Goal: Task Accomplishment & Management: Use online tool/utility

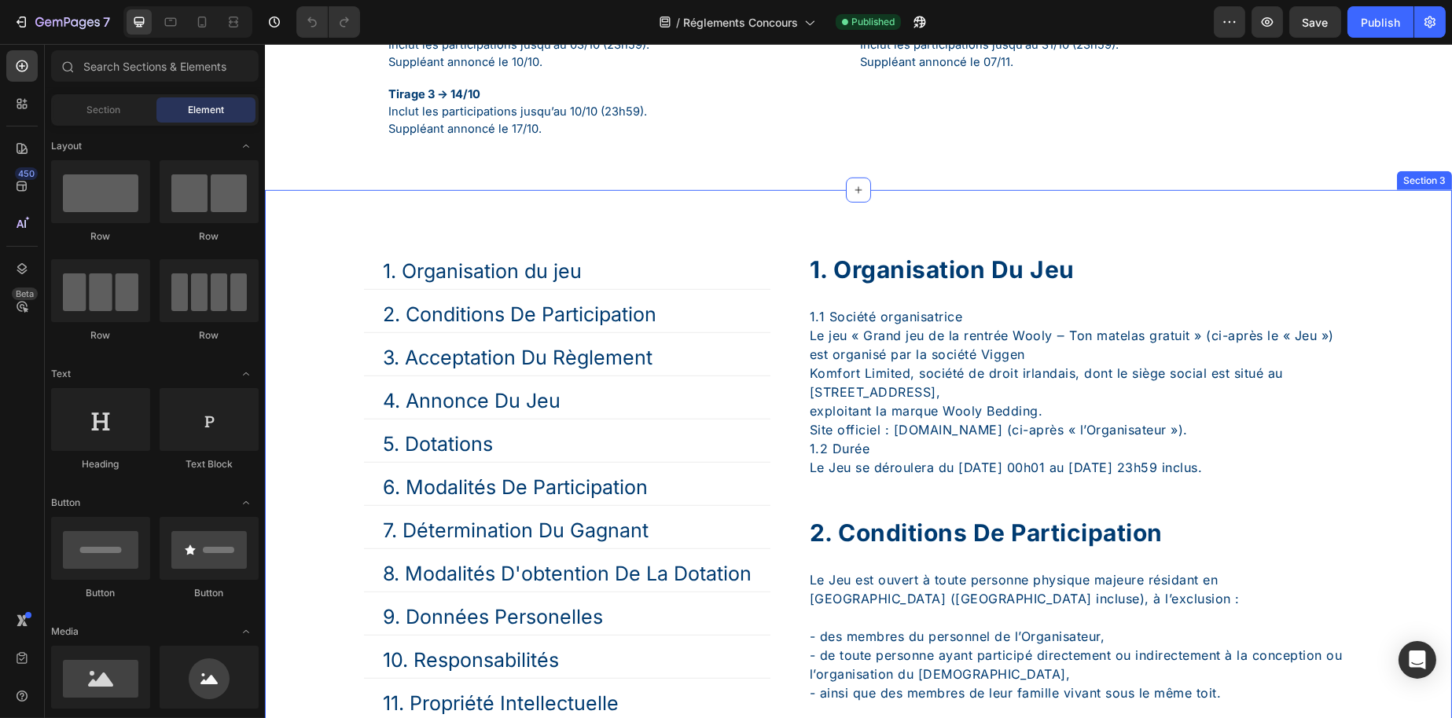
scroll to position [2122, 0]
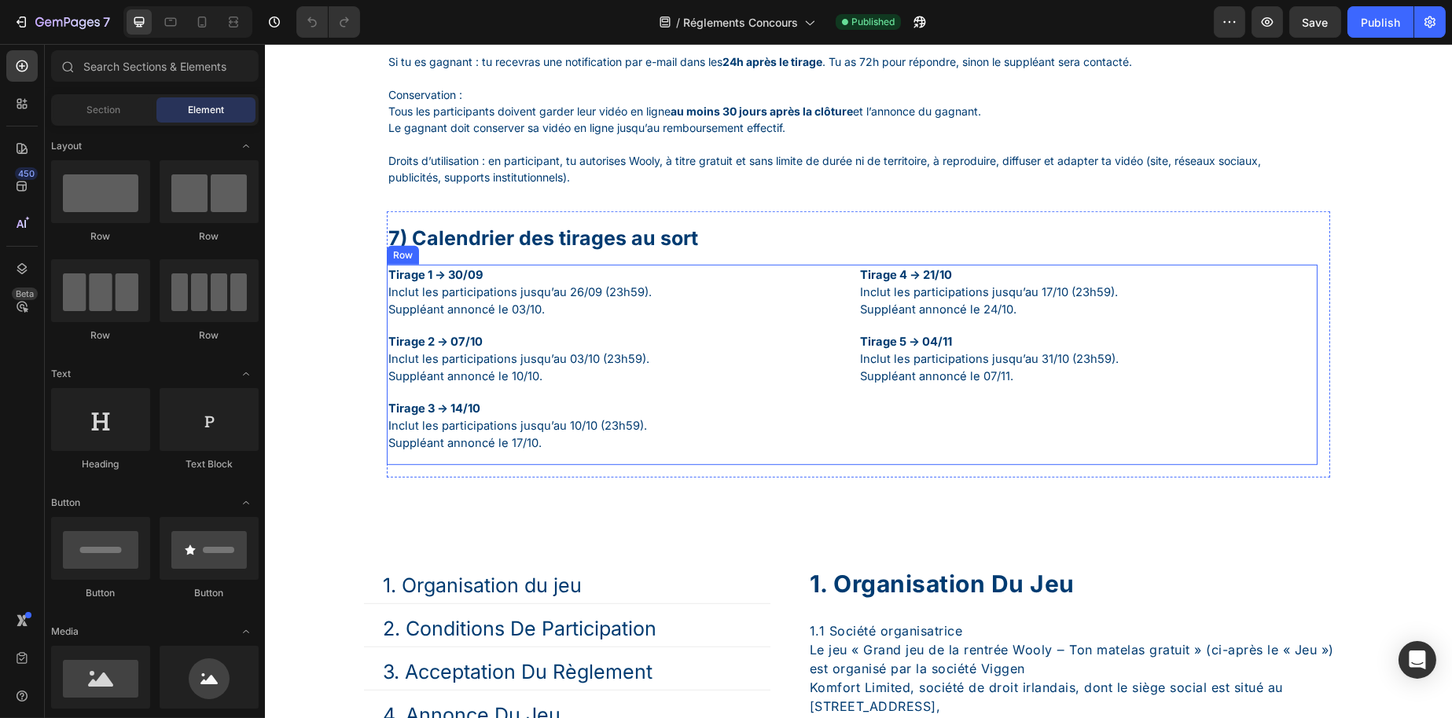
click at [843, 328] on div "Tirage 1 → 30/09 Inclut les participations jusqu’au 26/09 (23h59). Suppléant an…" at bounding box center [851, 365] width 931 height 200
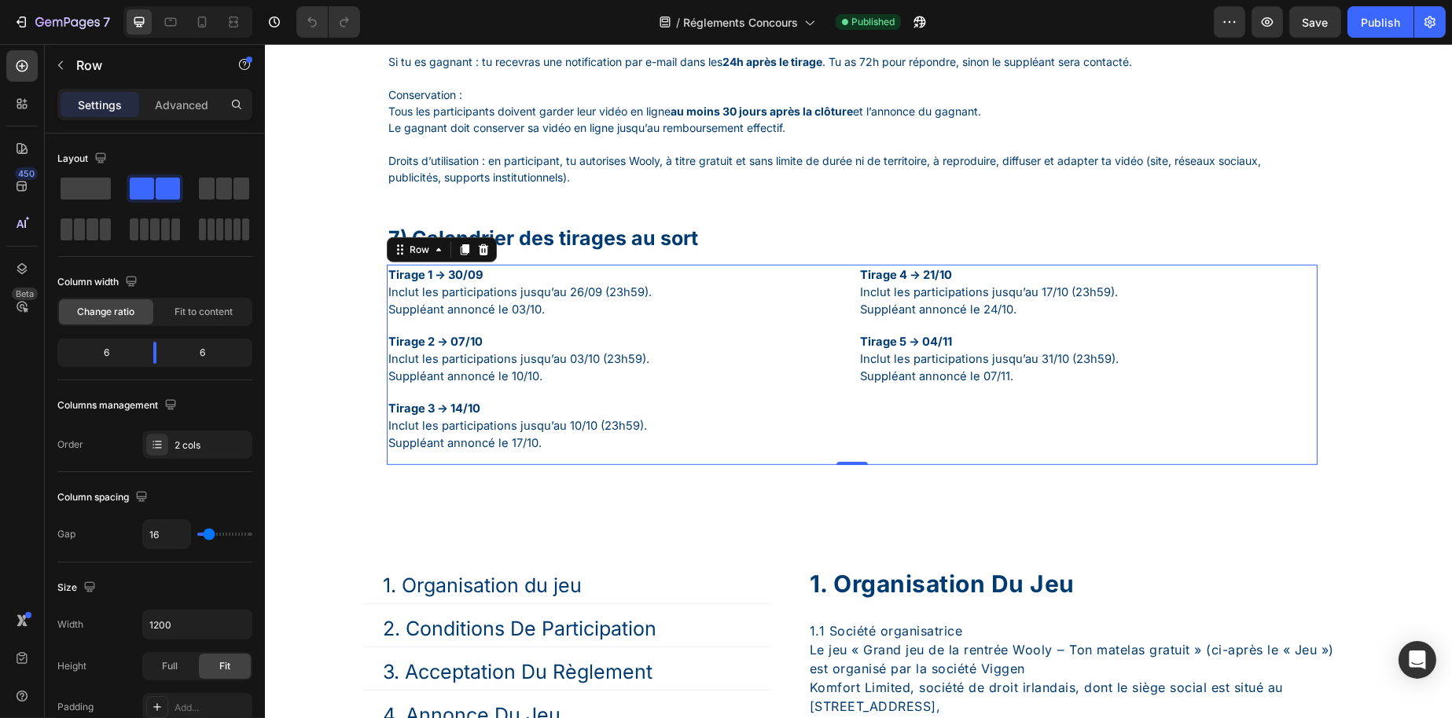
click at [844, 398] on div "Tirage 1 → 30/09 Inclut les participations jusqu’au 26/09 (23h59). Suppléant an…" at bounding box center [851, 365] width 931 height 200
click at [1009, 358] on div "Tirage 4 → 21/10 Inclut les participations jusqu’au 17/10 (23h59). Suppléant an…" at bounding box center [1086, 365] width 459 height 200
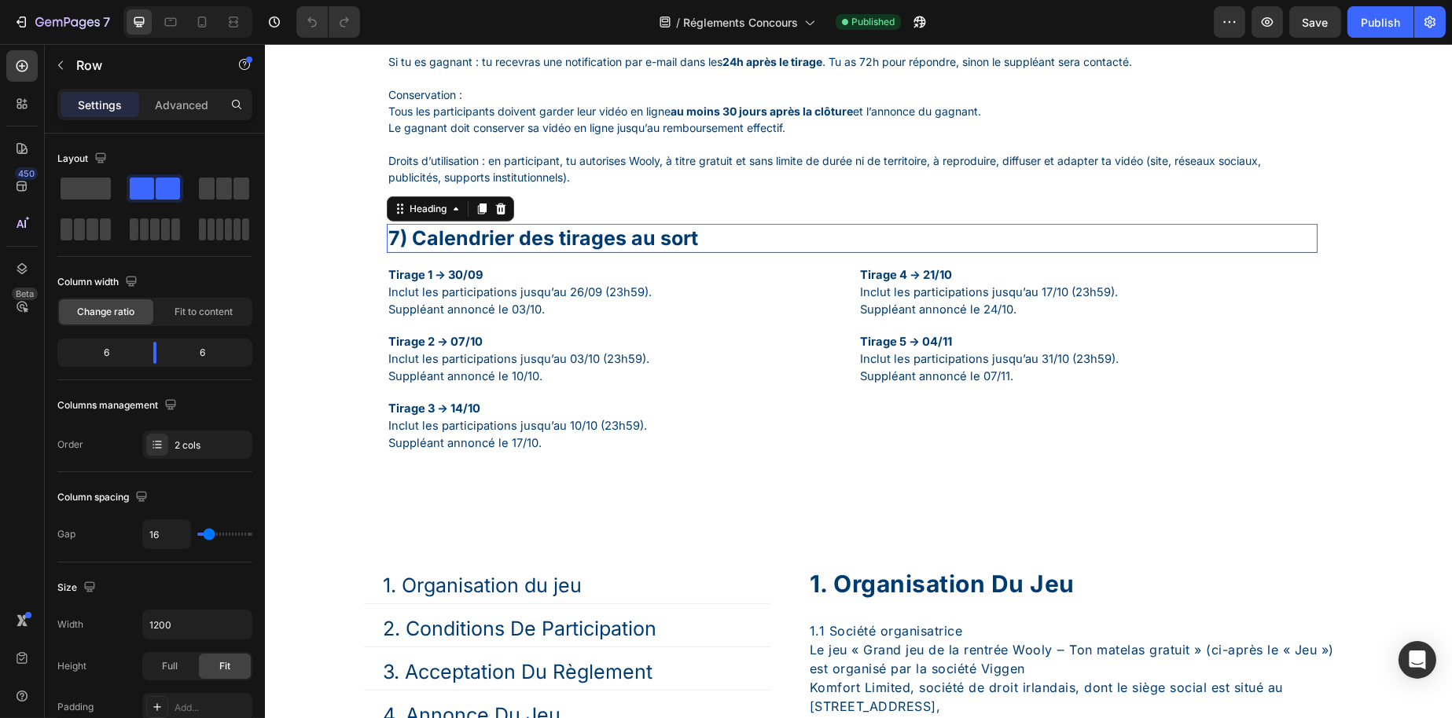
click at [818, 253] on h1 "7) Calendrier des tirages au sort" at bounding box center [851, 238] width 931 height 29
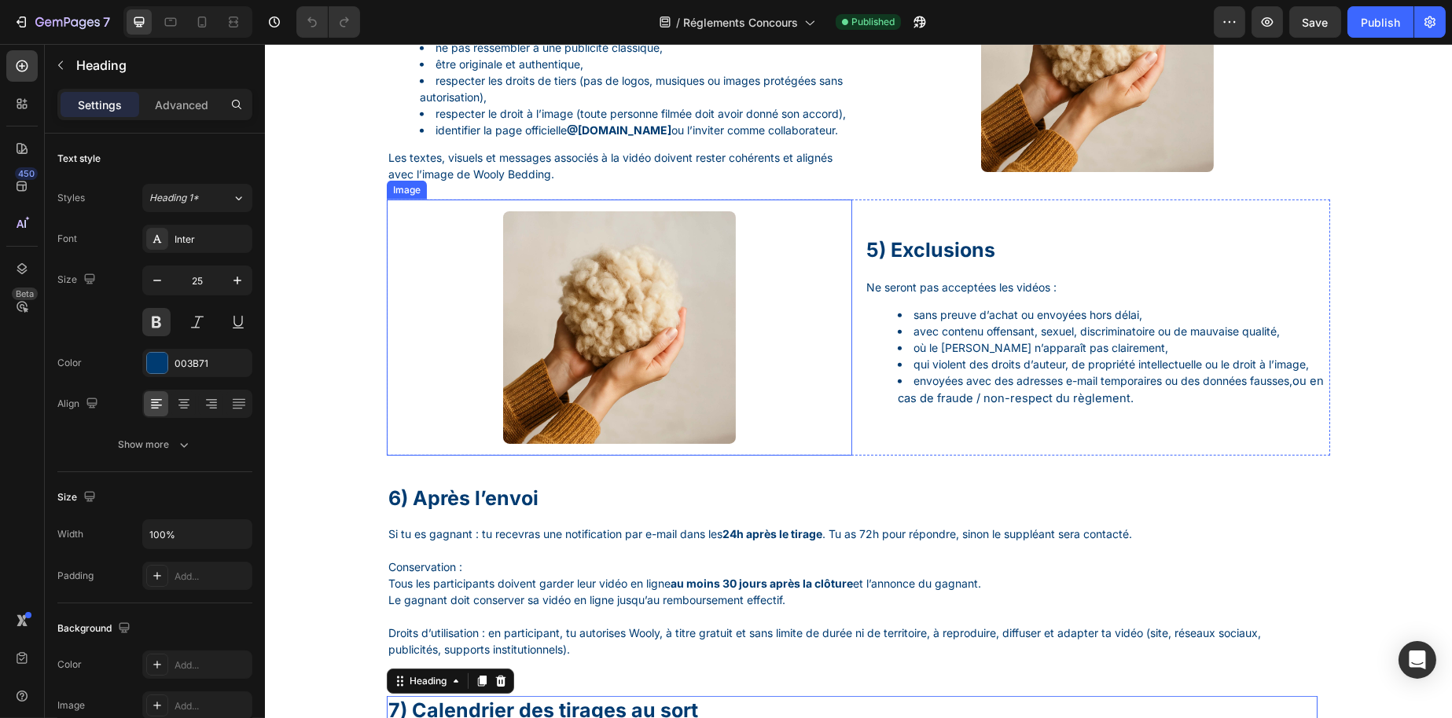
scroll to position [1650, 0]
click at [762, 397] on div at bounding box center [618, 327] width 465 height 233
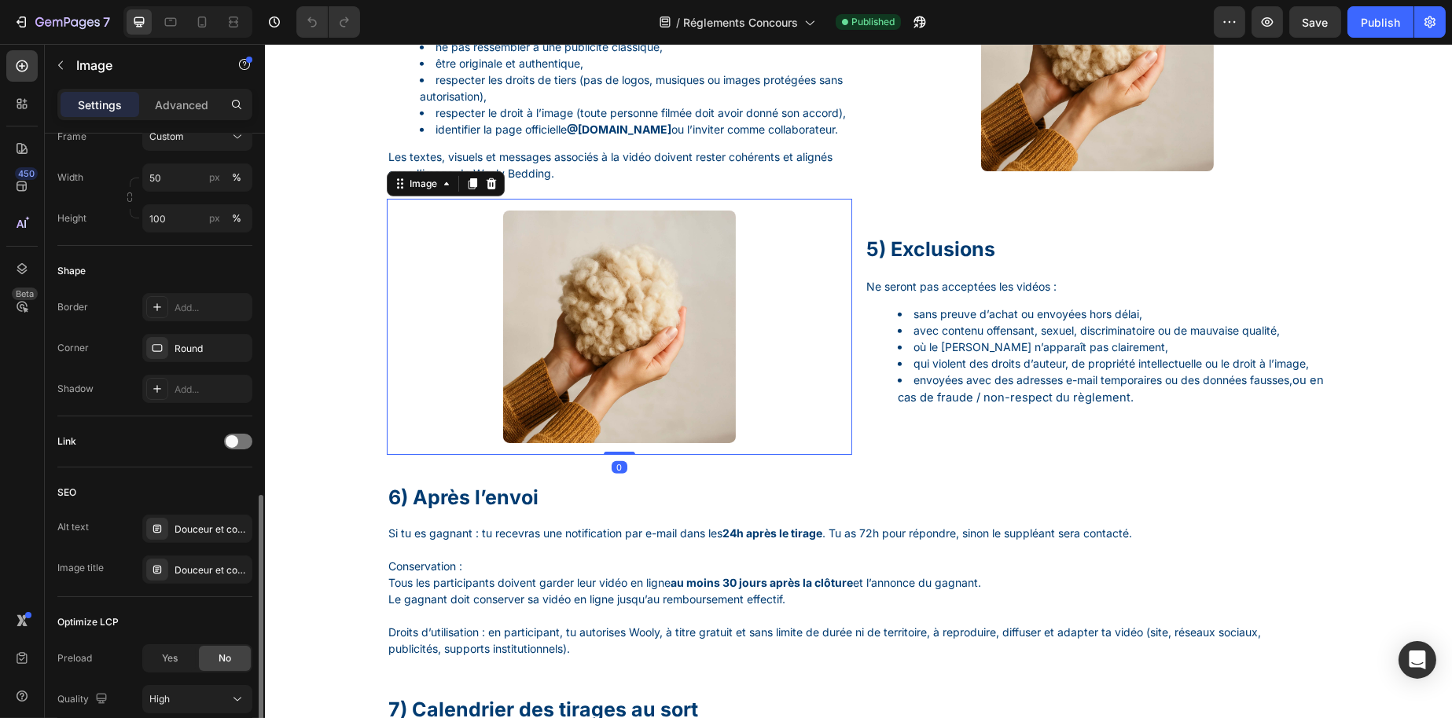
scroll to position [595, 0]
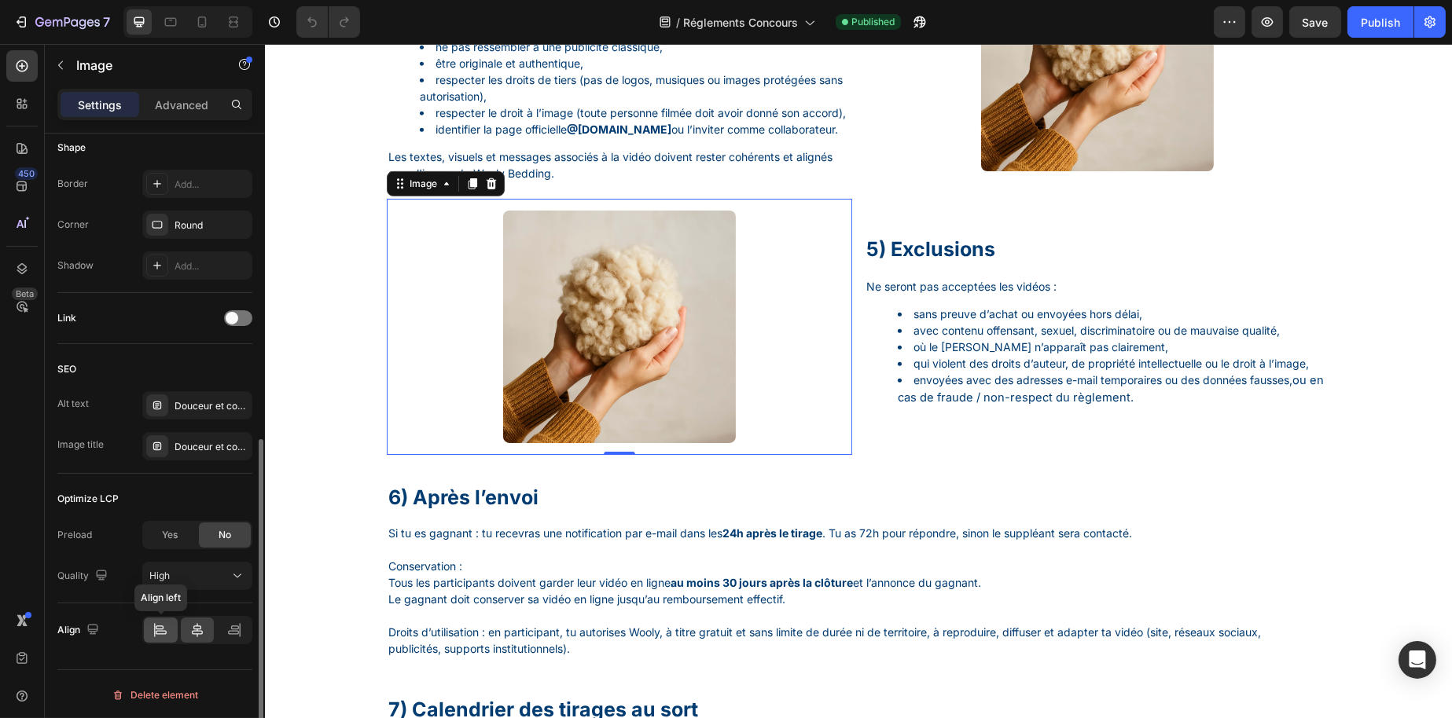
click at [162, 622] on icon at bounding box center [160, 630] width 16 height 16
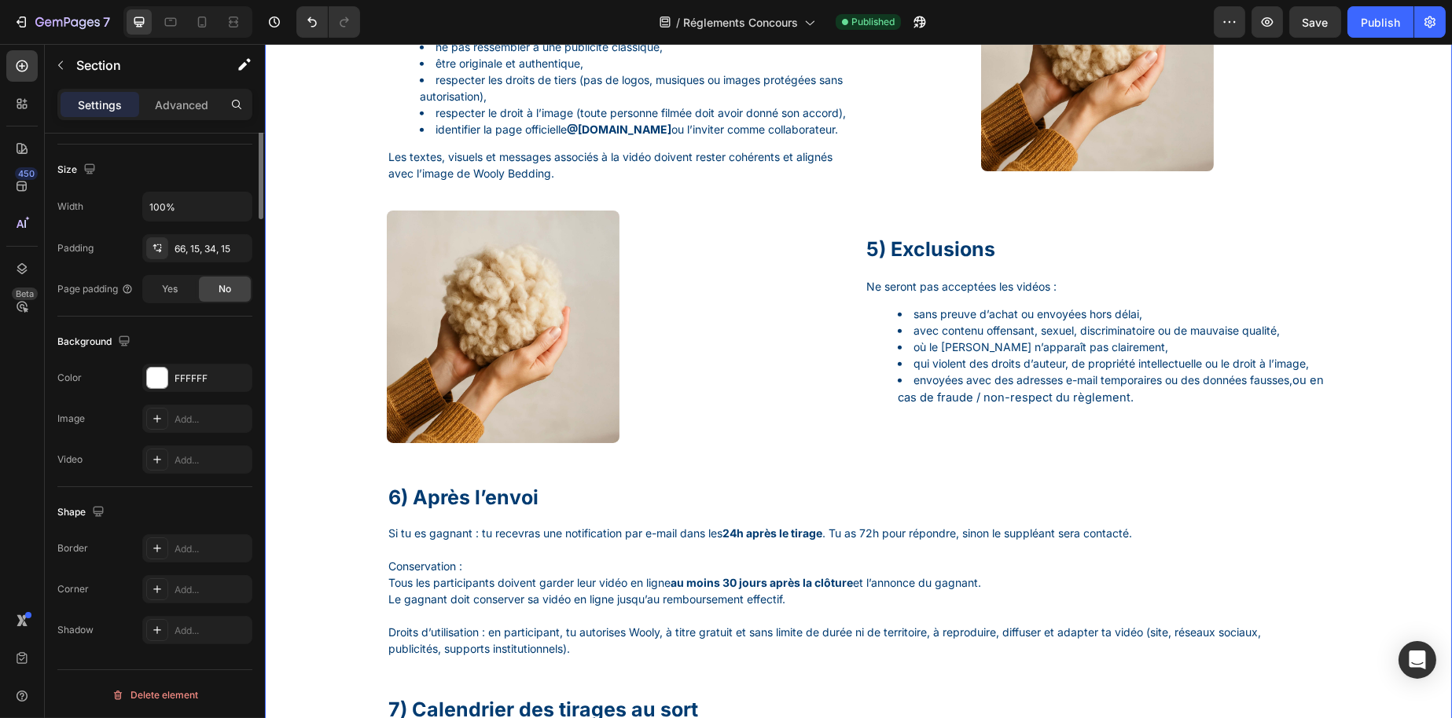
scroll to position [0, 0]
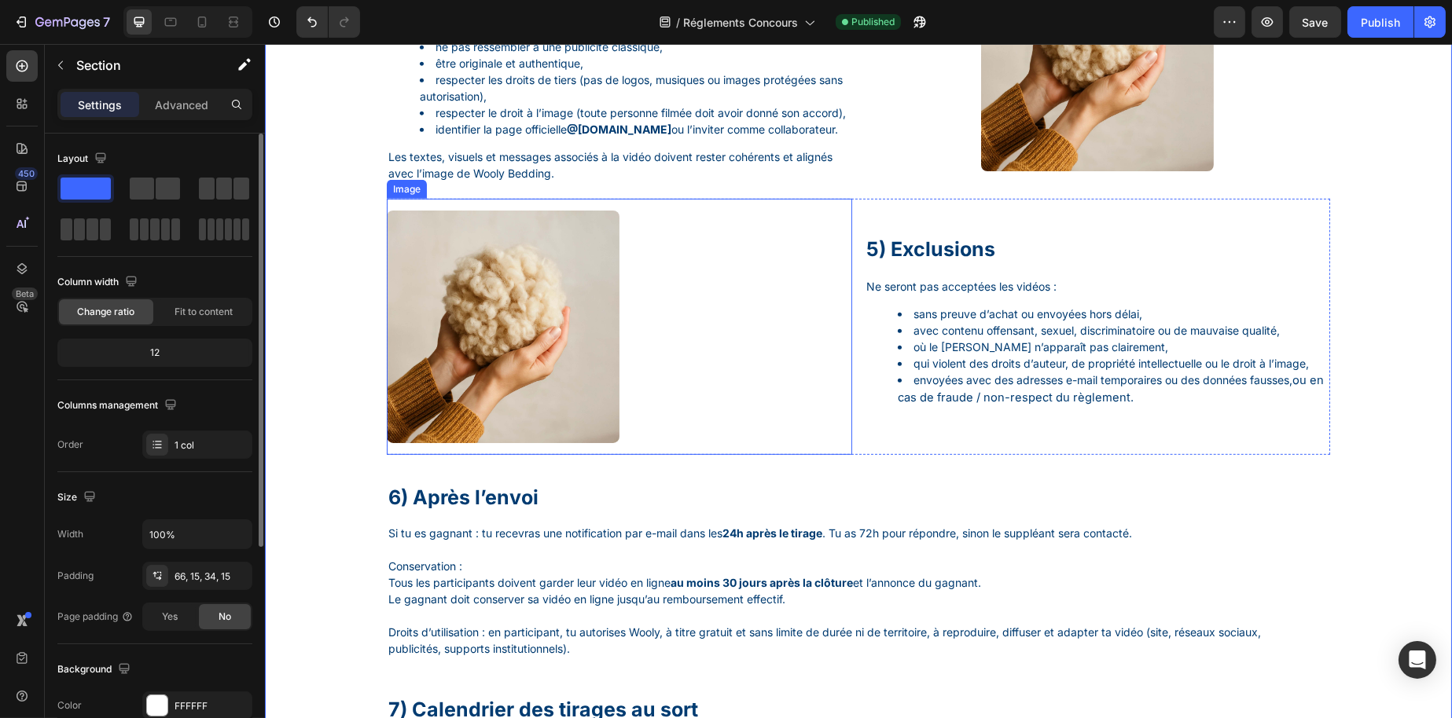
click at [490, 380] on img at bounding box center [502, 327] width 233 height 233
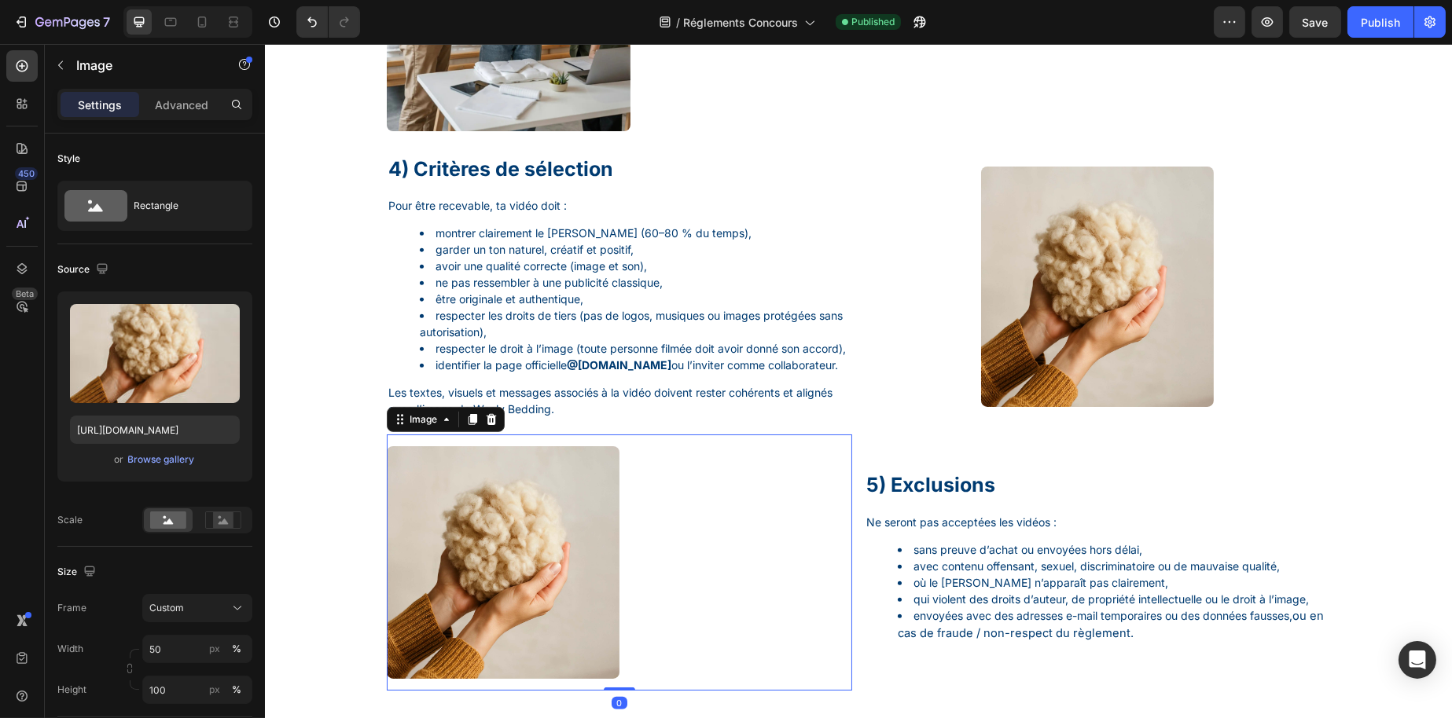
scroll to position [1336, 0]
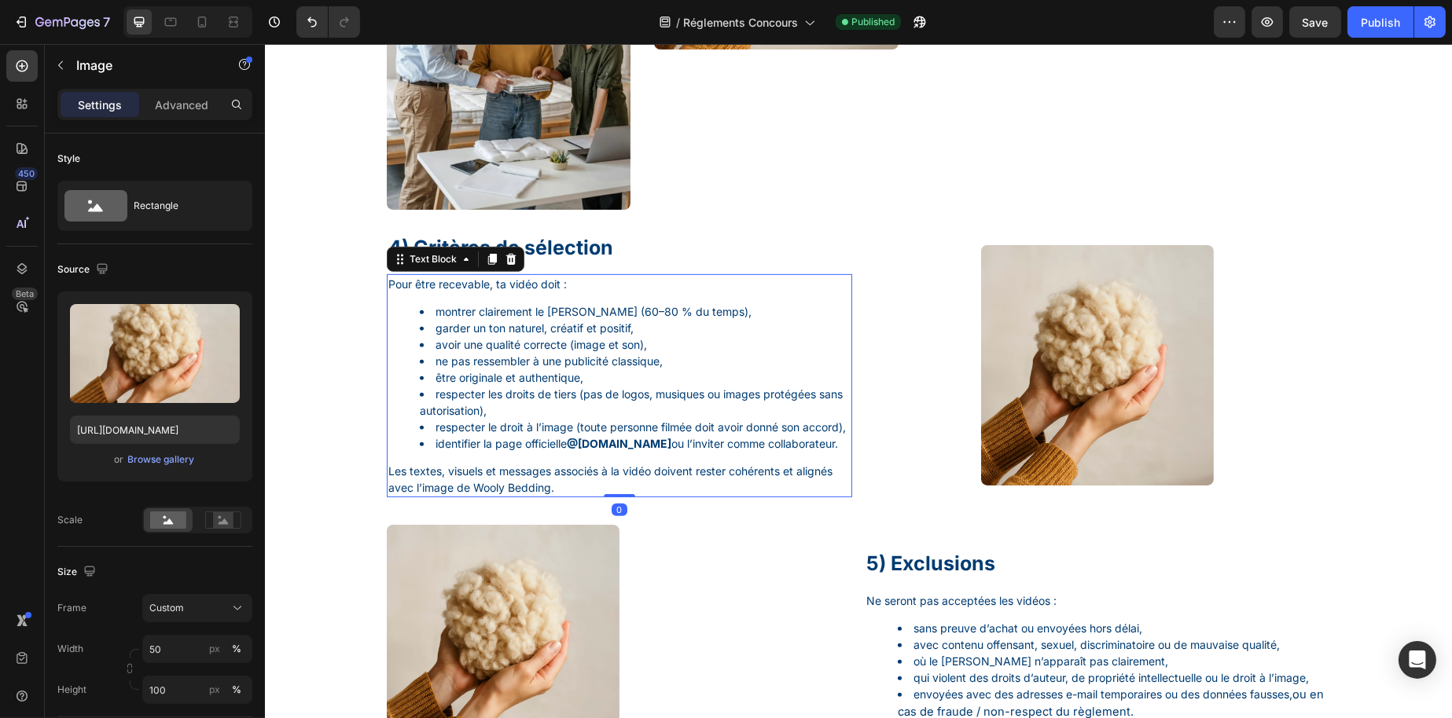
click at [550, 358] on li "ne pas ressembler à une publicité classique," at bounding box center [634, 361] width 431 height 17
click at [1004, 380] on img at bounding box center [1096, 365] width 233 height 240
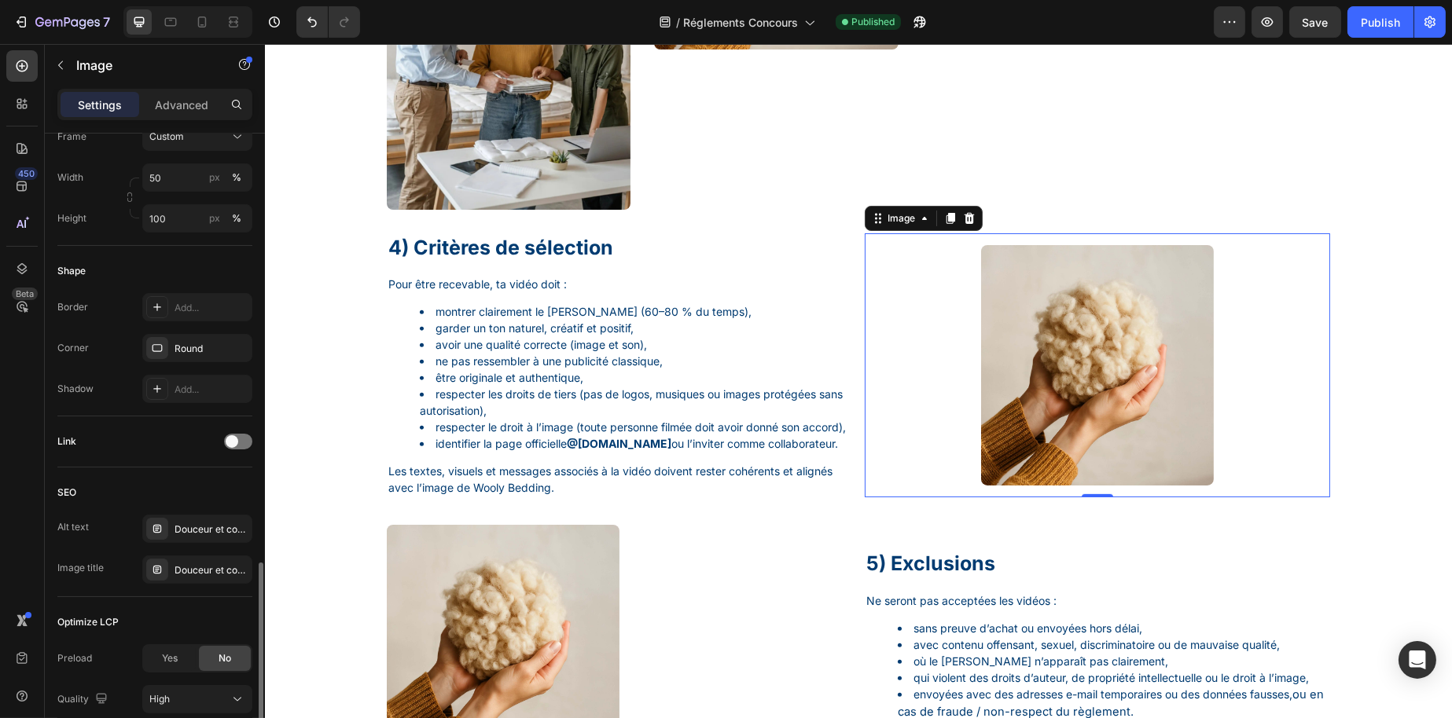
scroll to position [595, 0]
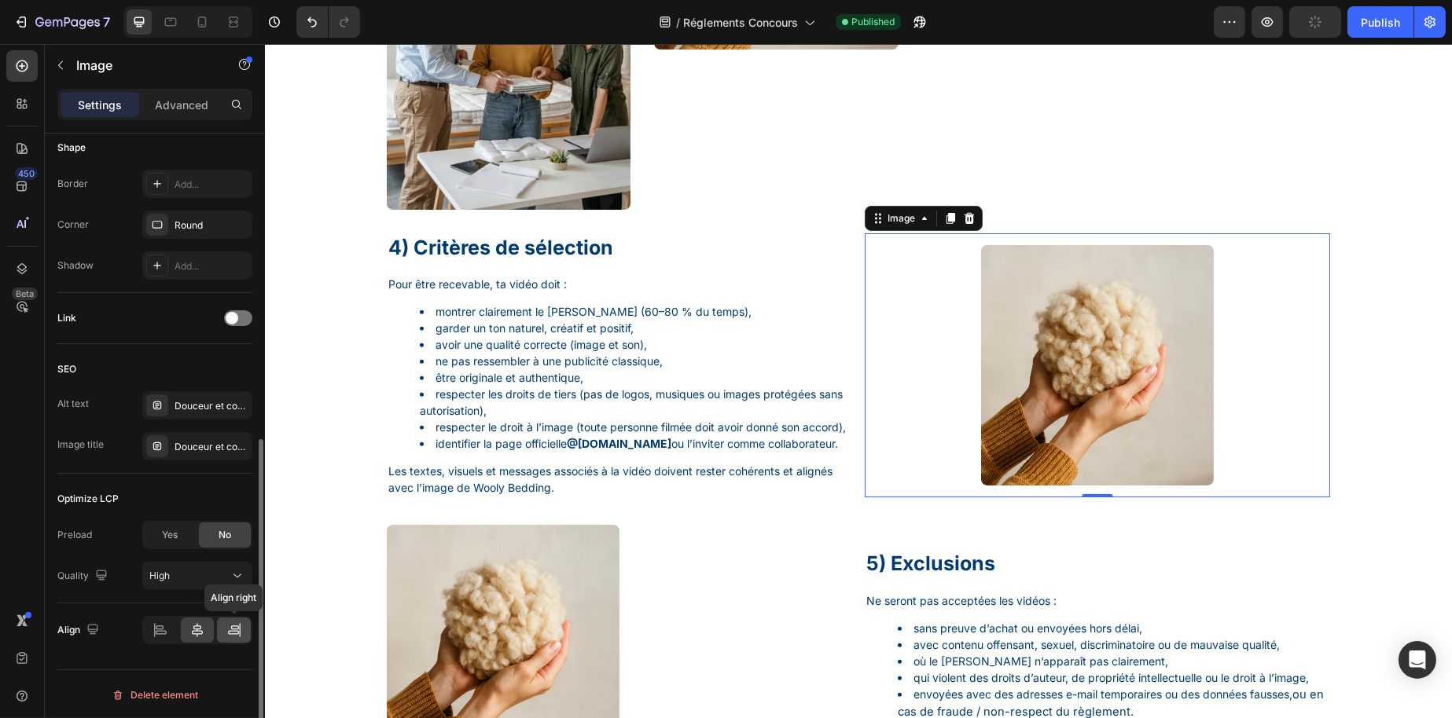
click at [228, 633] on icon at bounding box center [233, 633] width 11 height 4
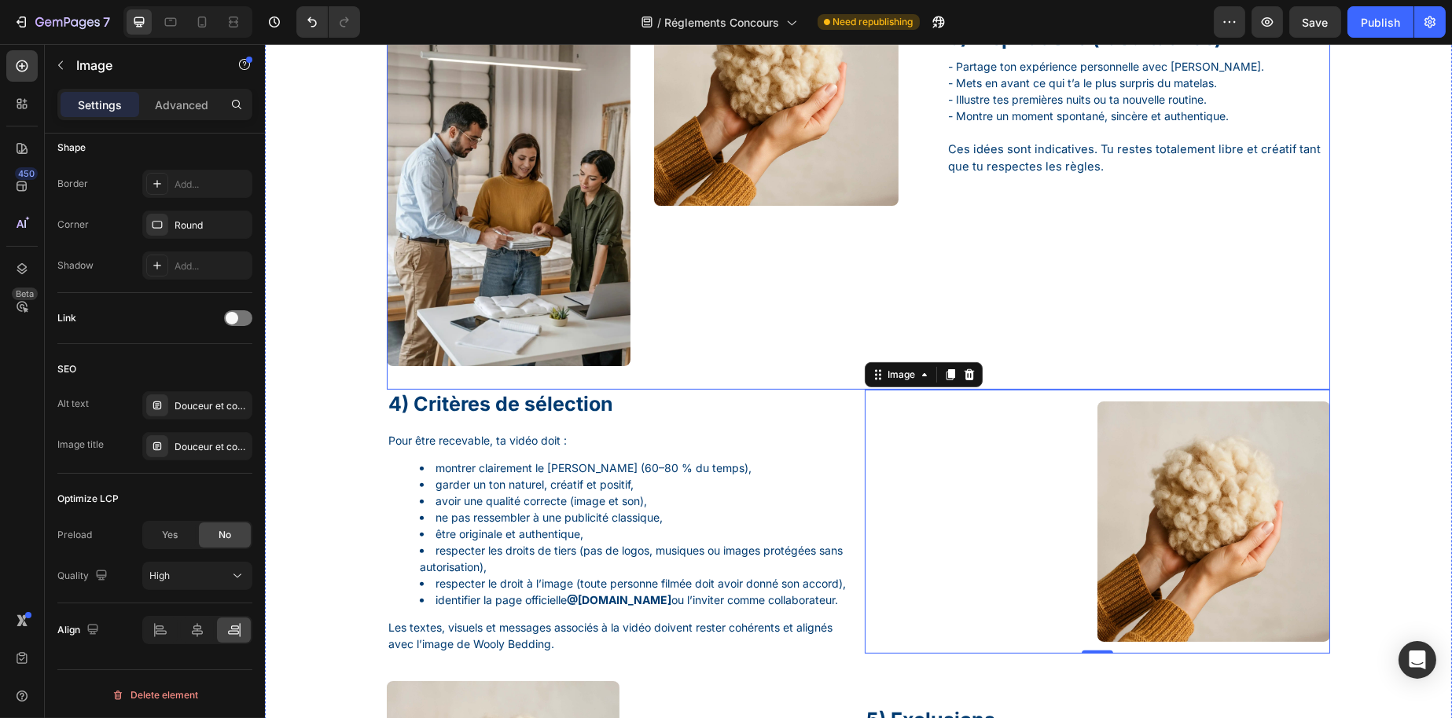
scroll to position [1179, 0]
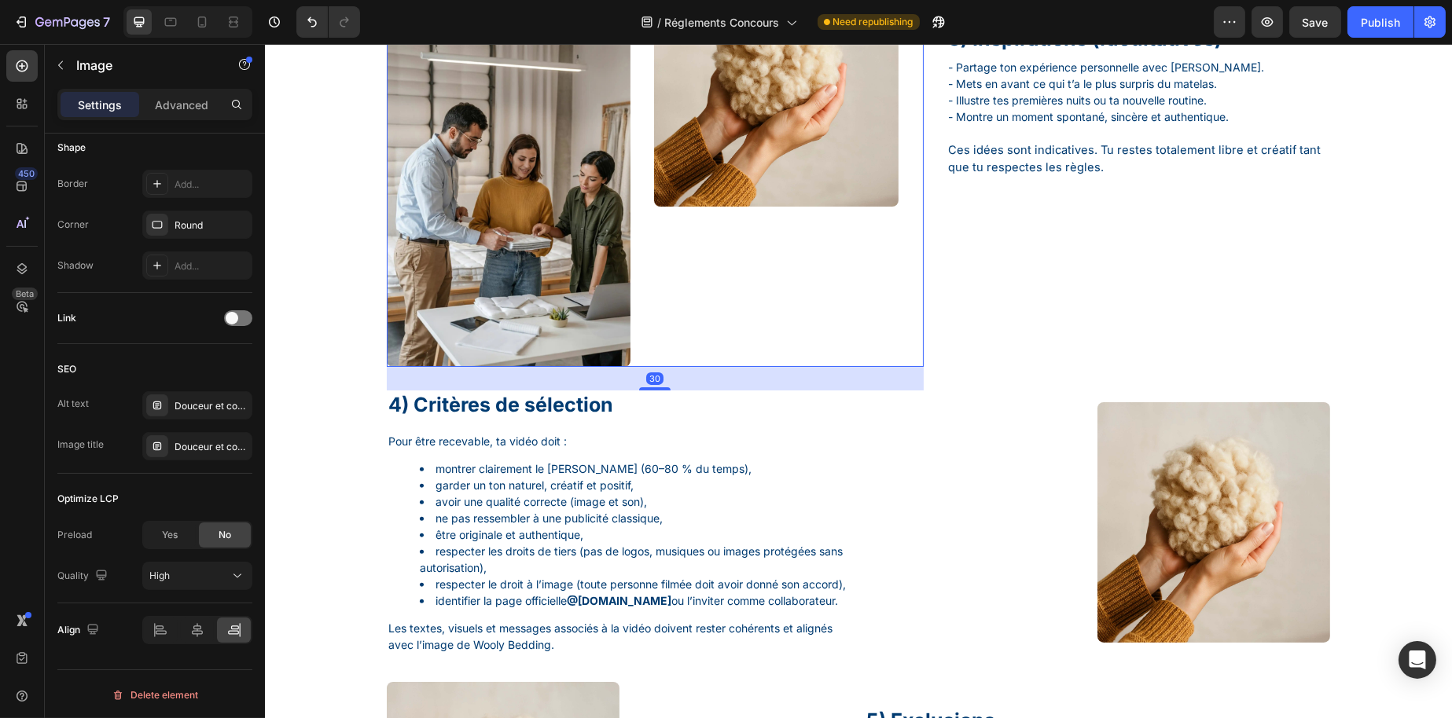
click at [823, 306] on div "Image Image" at bounding box center [775, 36] width 244 height 661
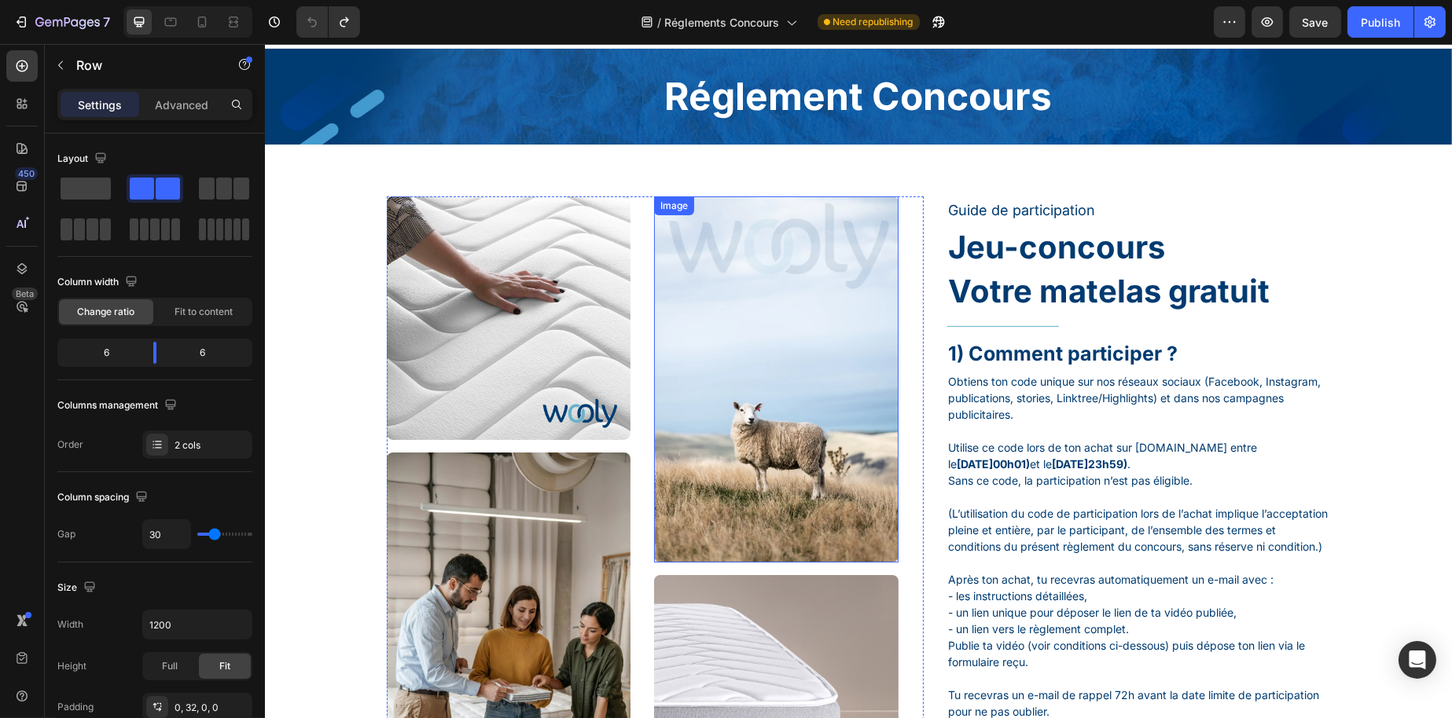
scroll to position [0, 0]
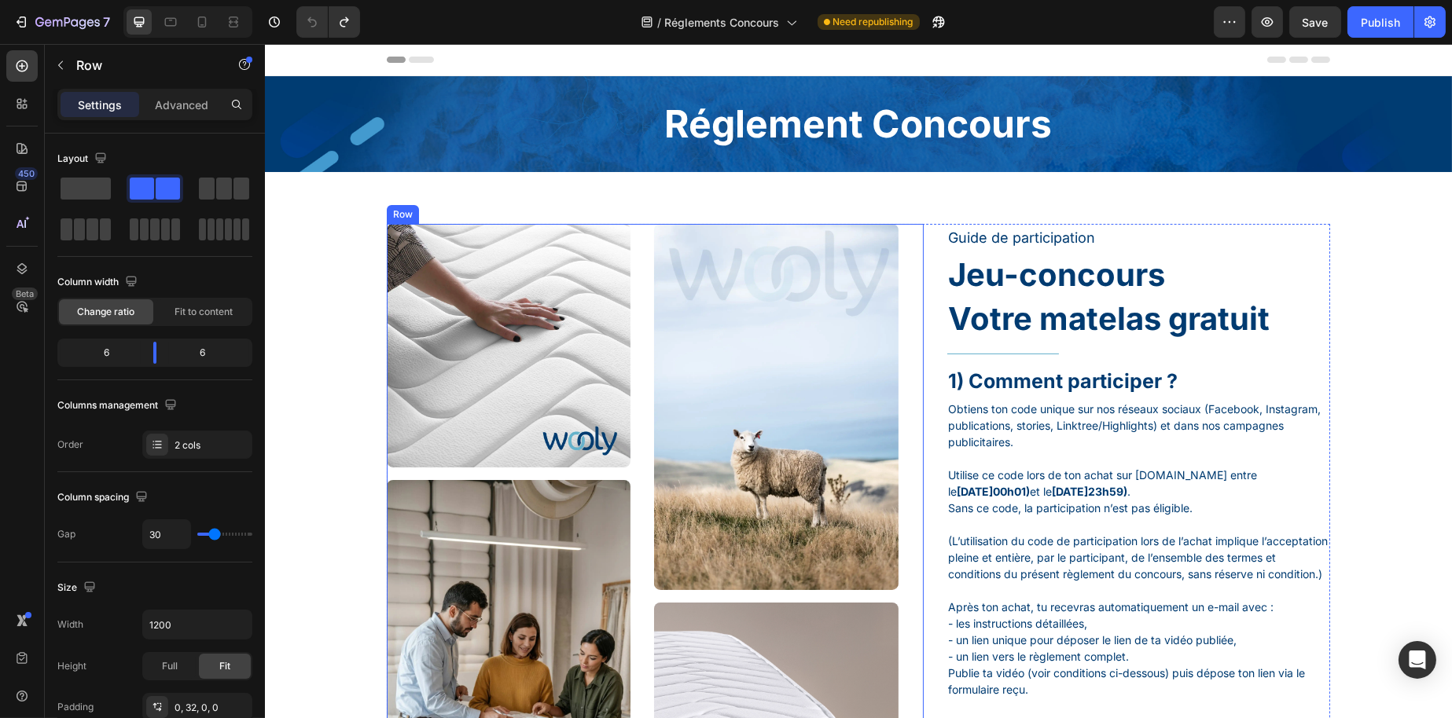
click at [898, 236] on div "Image Image Image Image Row" at bounding box center [654, 548] width 537 height 649
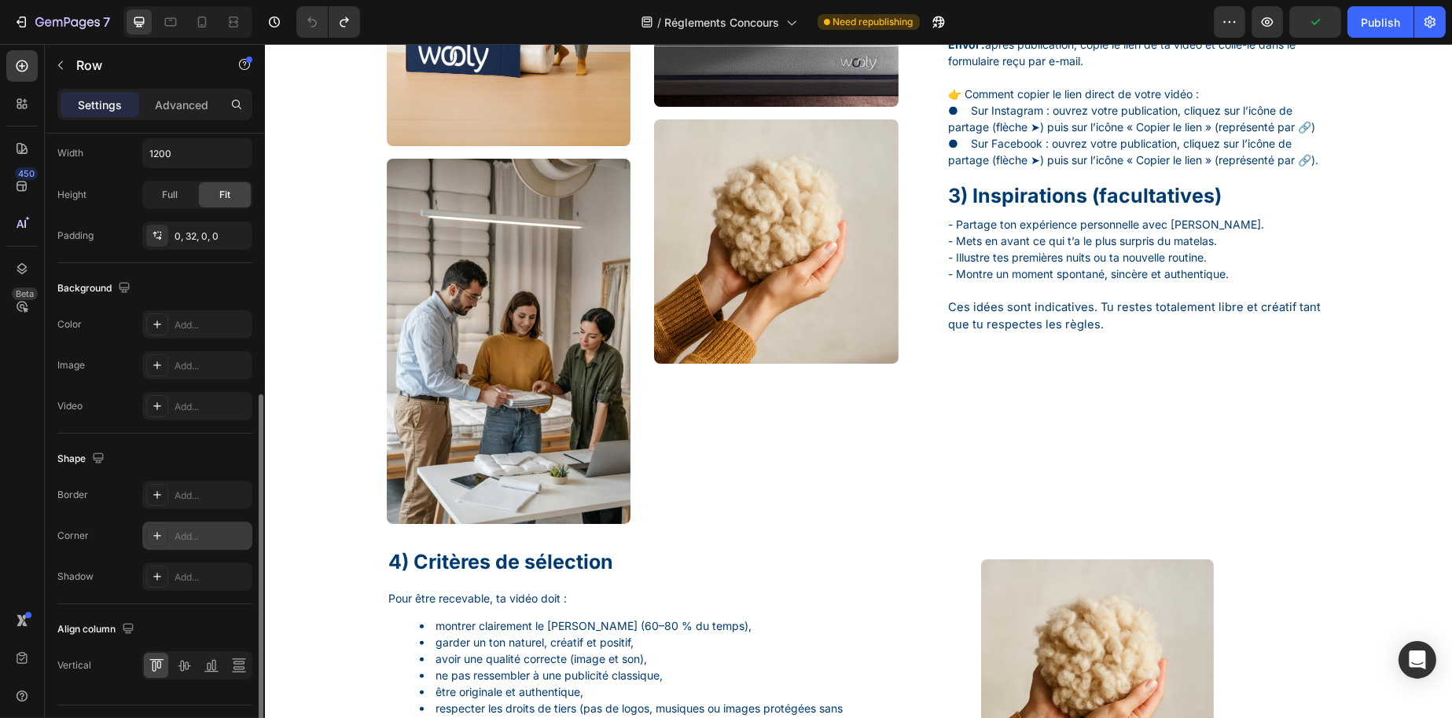
scroll to position [507, 0]
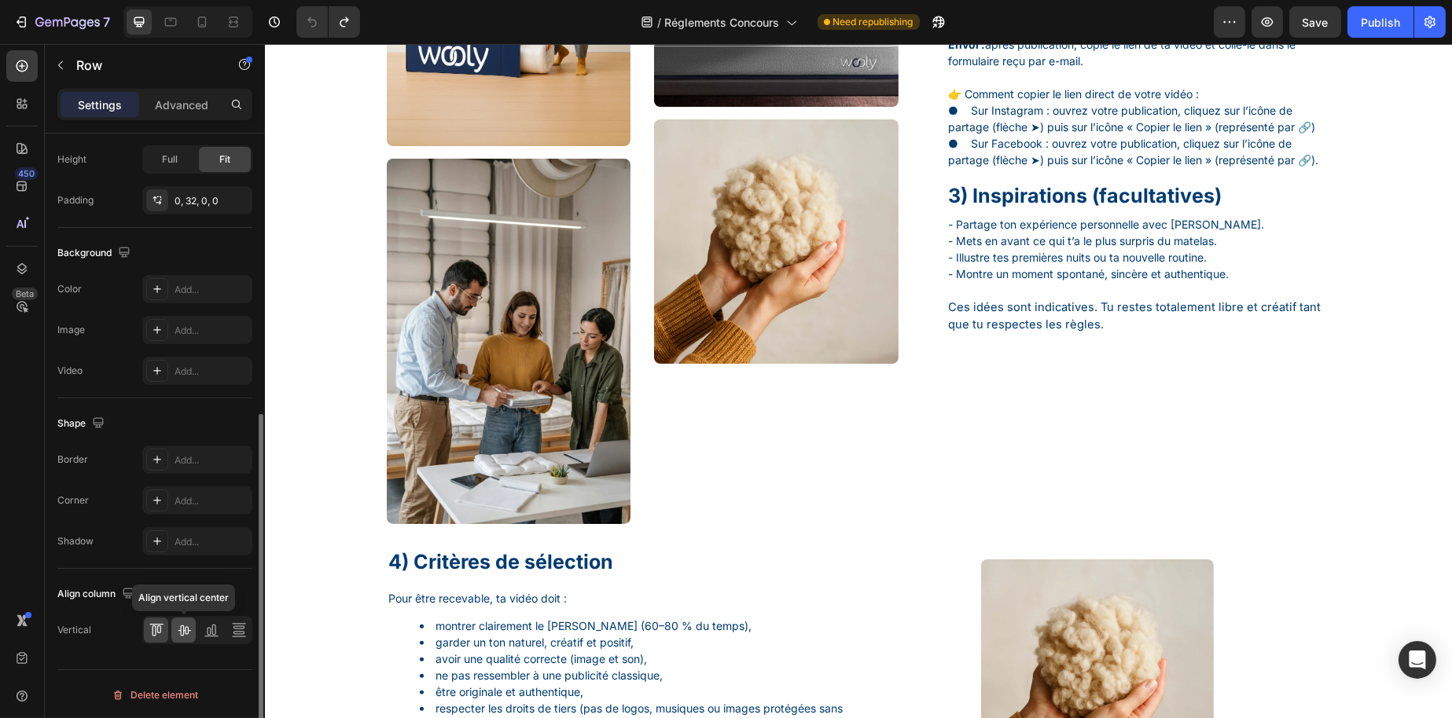
click at [180, 630] on icon at bounding box center [184, 631] width 13 height 11
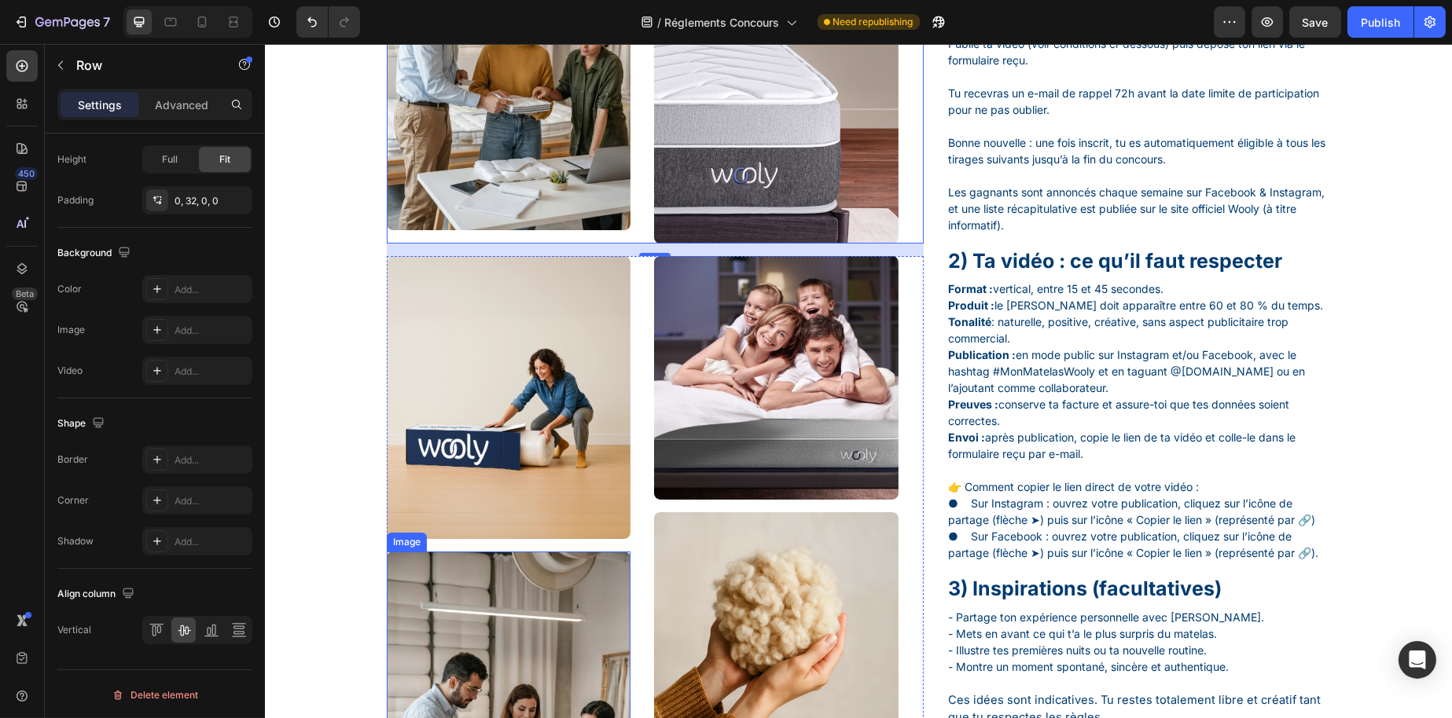
scroll to position [550, 0]
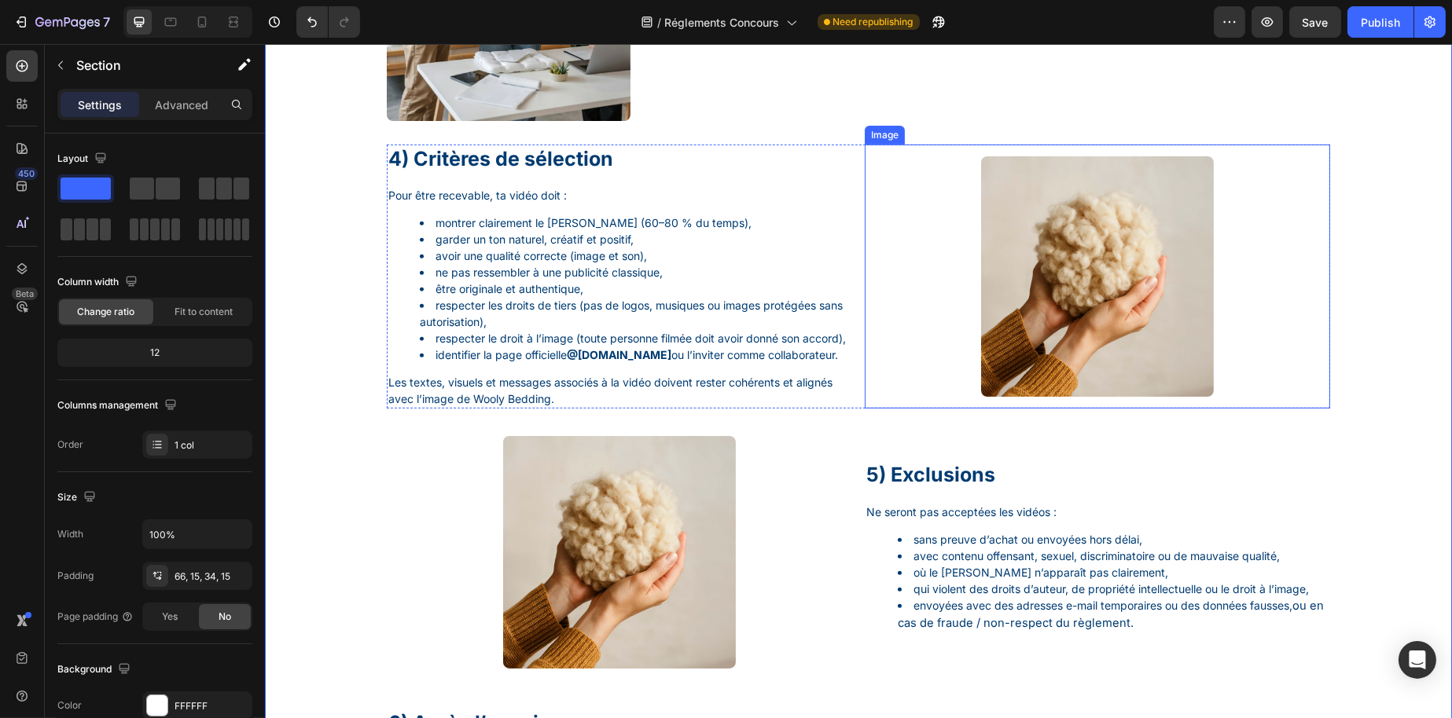
scroll to position [1650, 0]
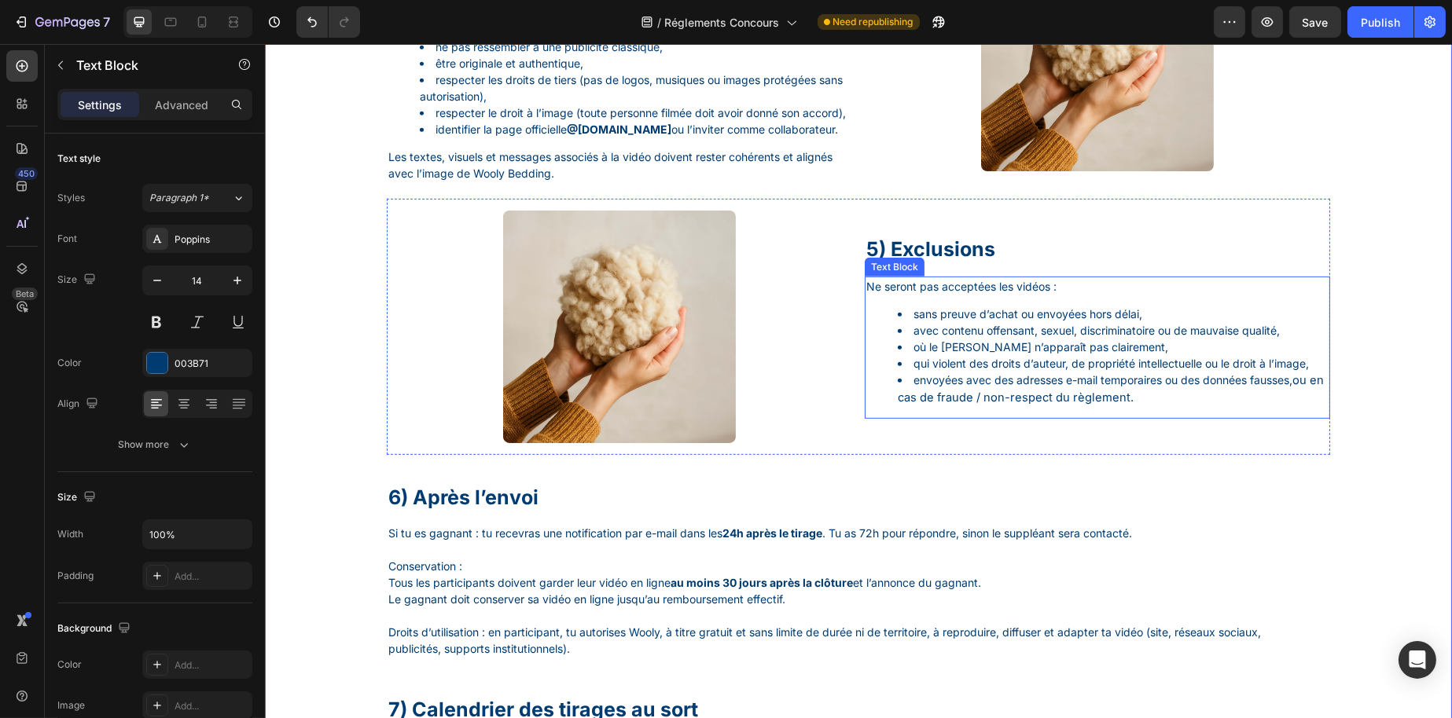
click at [865, 376] on ul "sans preuve d’achat ou envoyées hors délai, avec contenu offensant, sexuel, dis…" at bounding box center [1096, 356] width 462 height 101
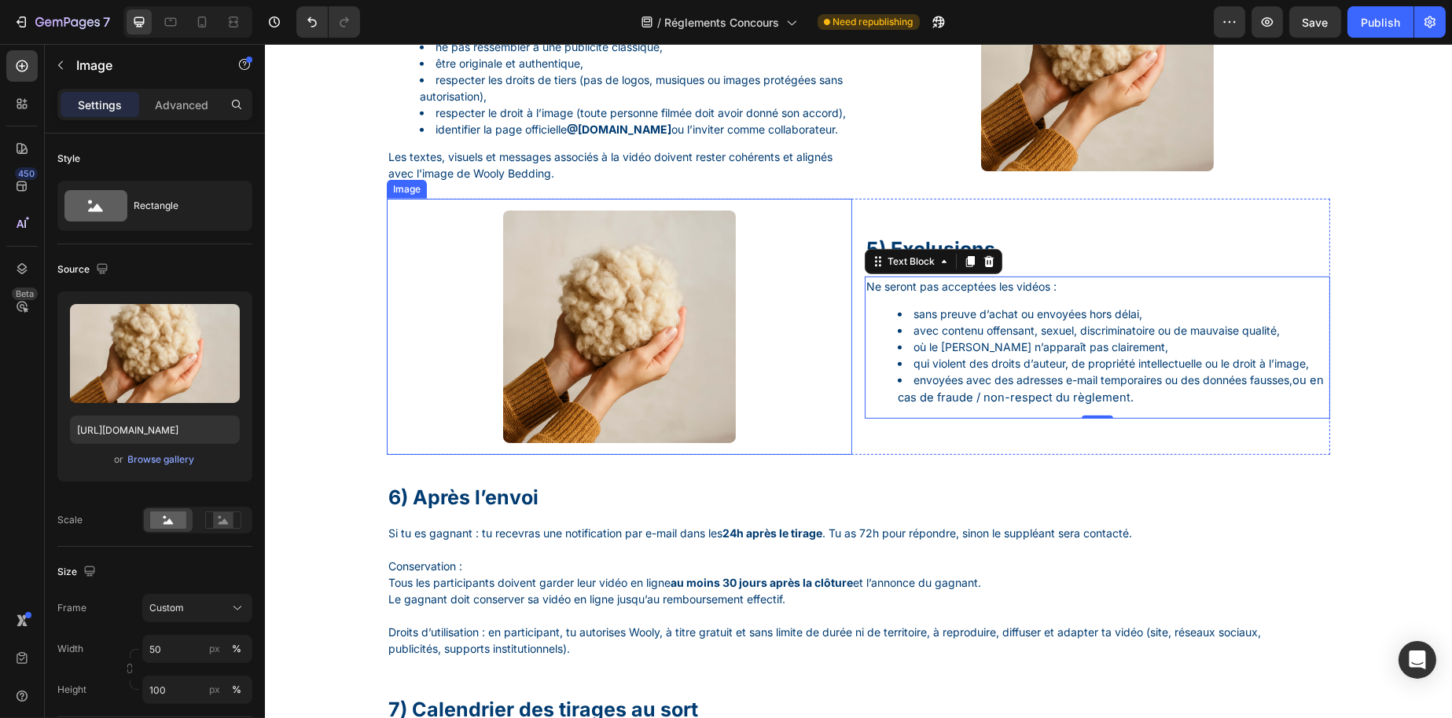
click at [815, 347] on div at bounding box center [618, 327] width 465 height 233
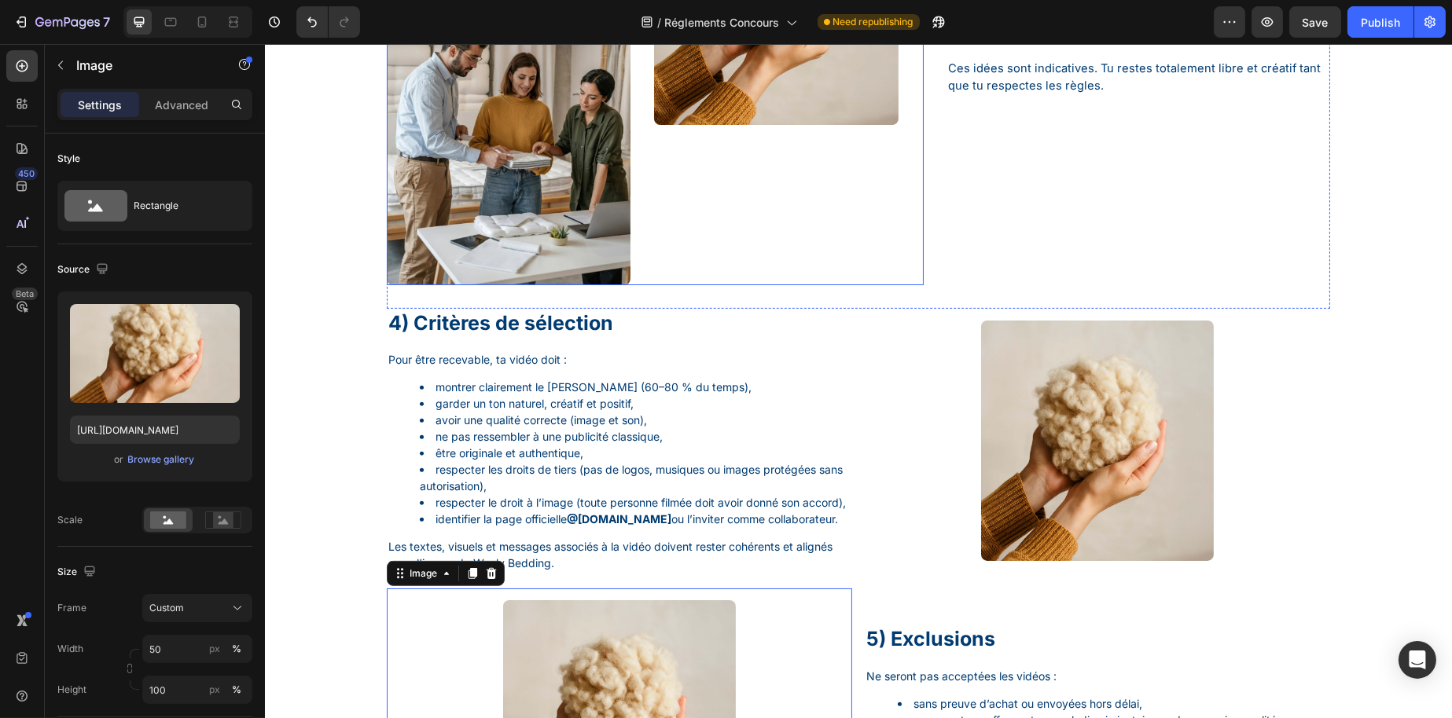
scroll to position [1257, 0]
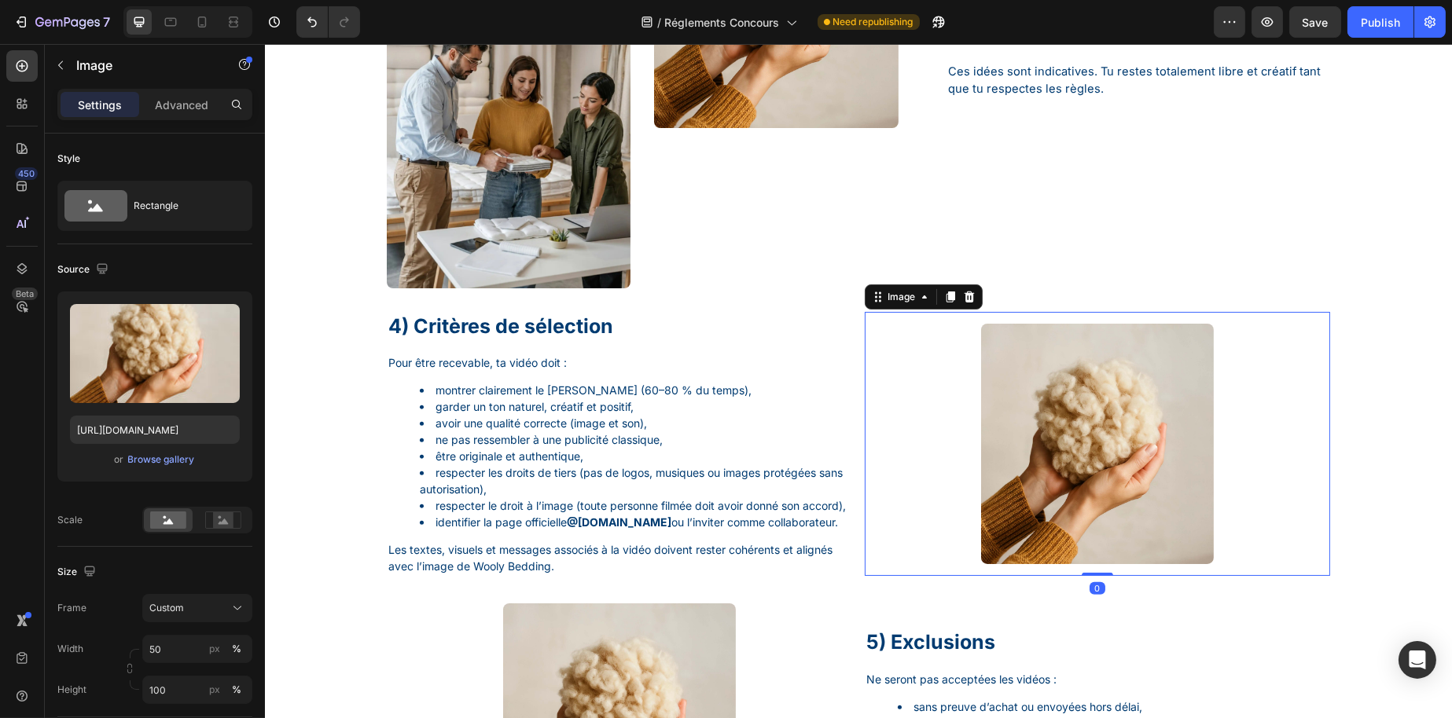
click at [1102, 453] on img at bounding box center [1096, 444] width 233 height 240
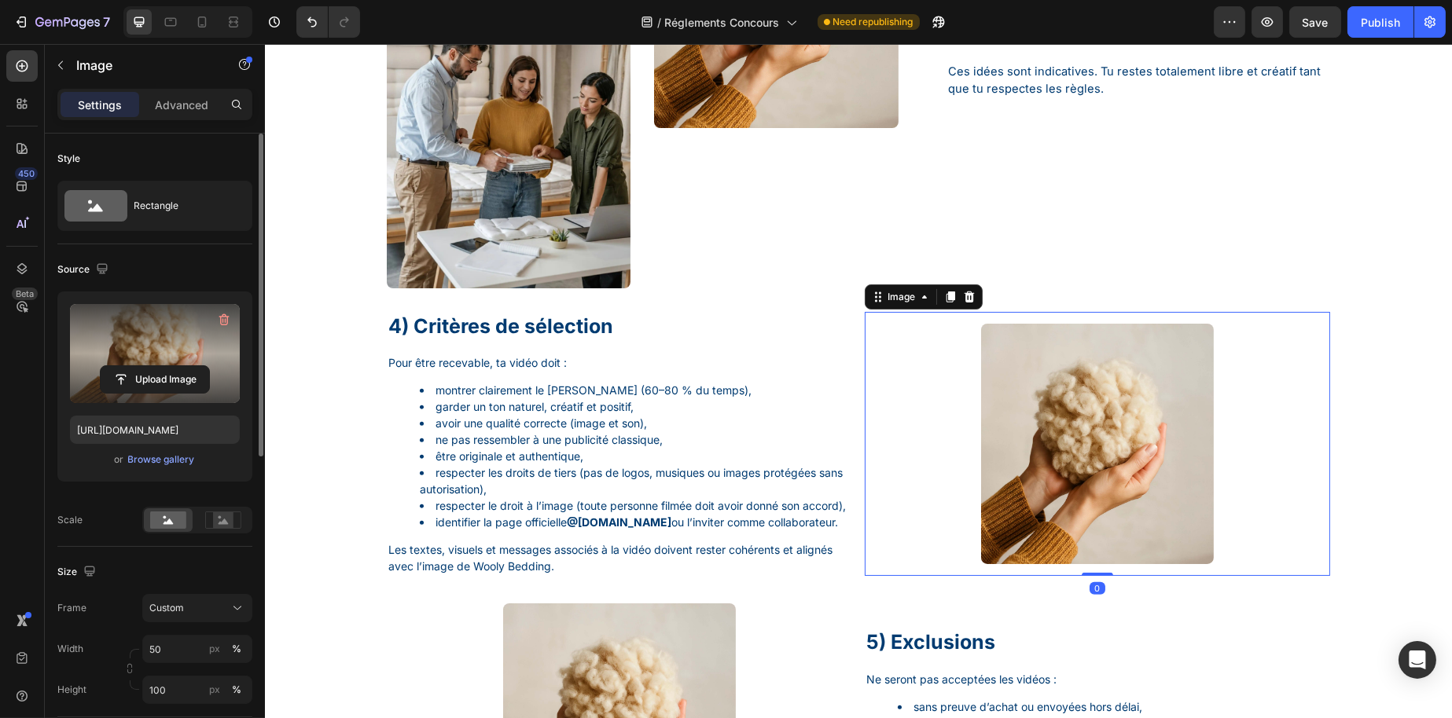
click at [138, 355] on label at bounding box center [155, 353] width 170 height 99
click at [138, 366] on input "file" at bounding box center [155, 379] width 108 height 27
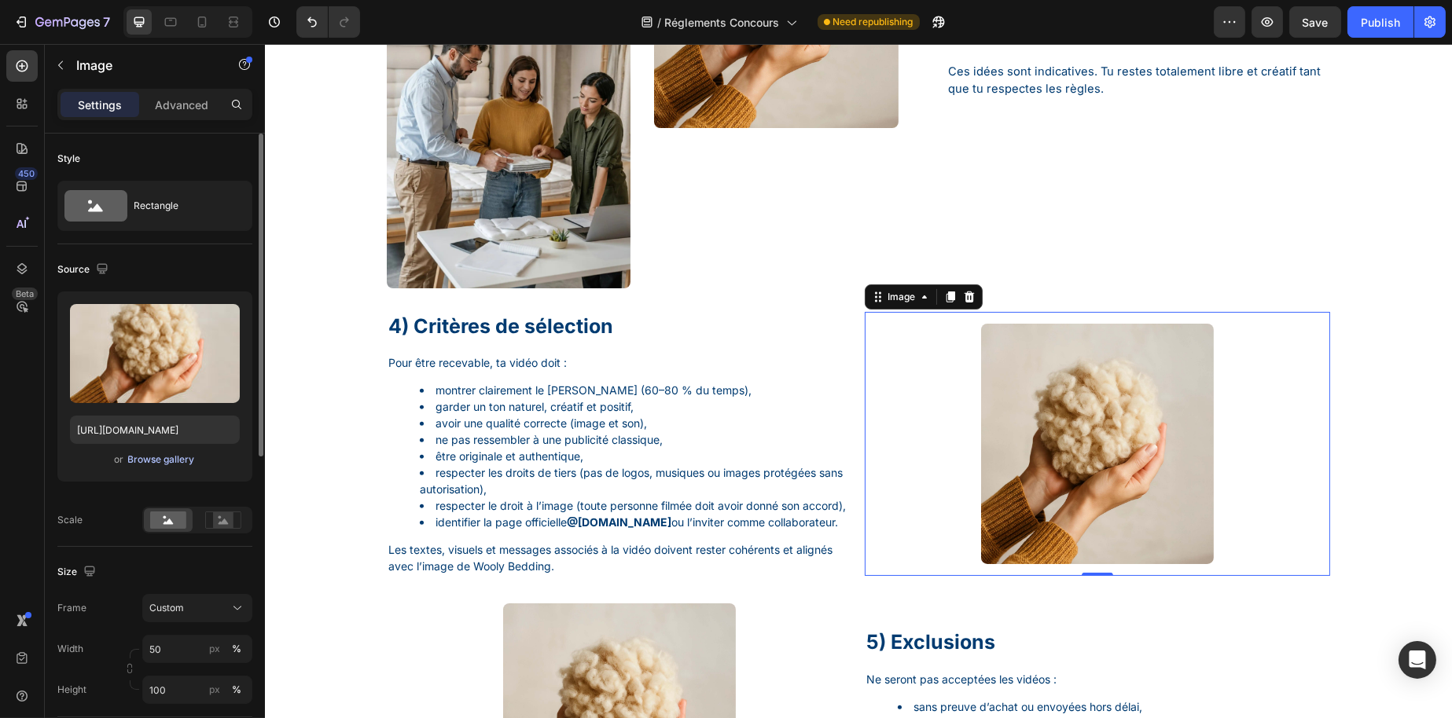
click at [157, 453] on div "Browse gallery" at bounding box center [161, 460] width 67 height 14
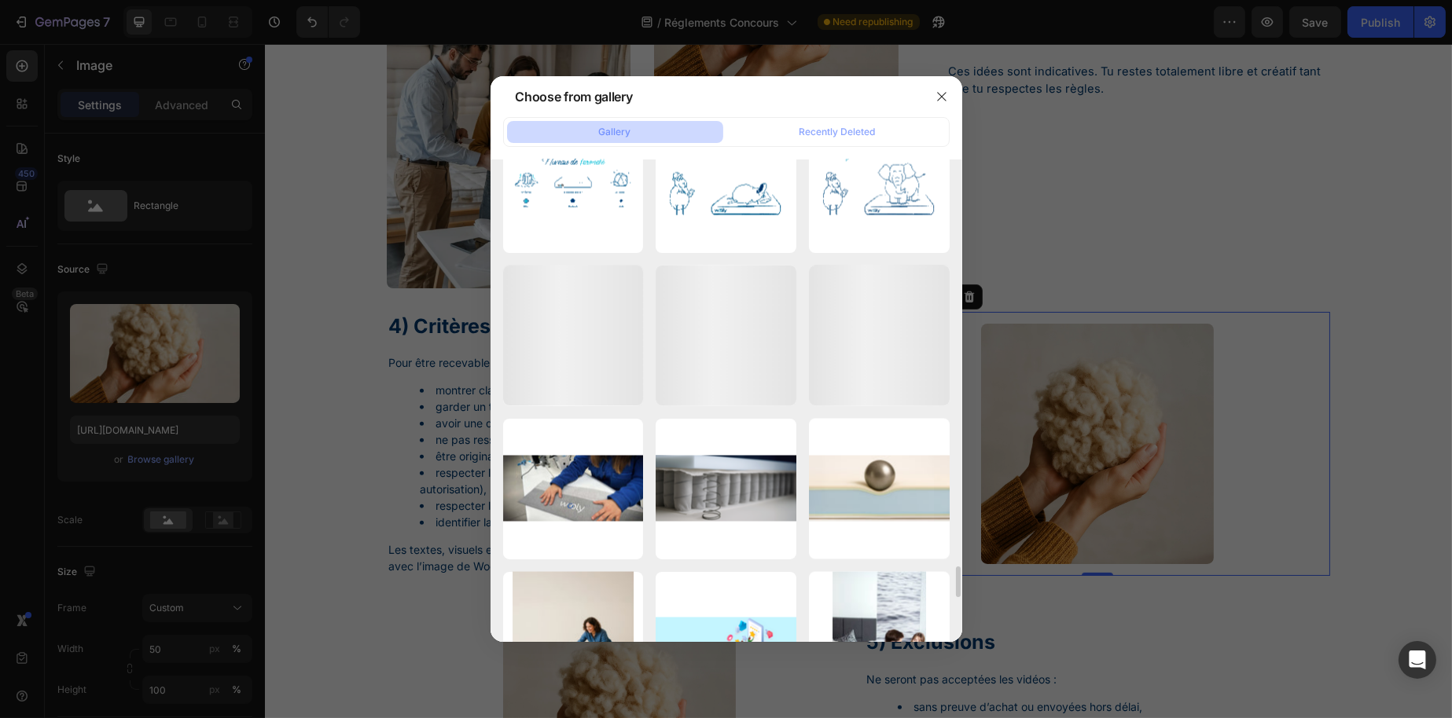
scroll to position [6411, 0]
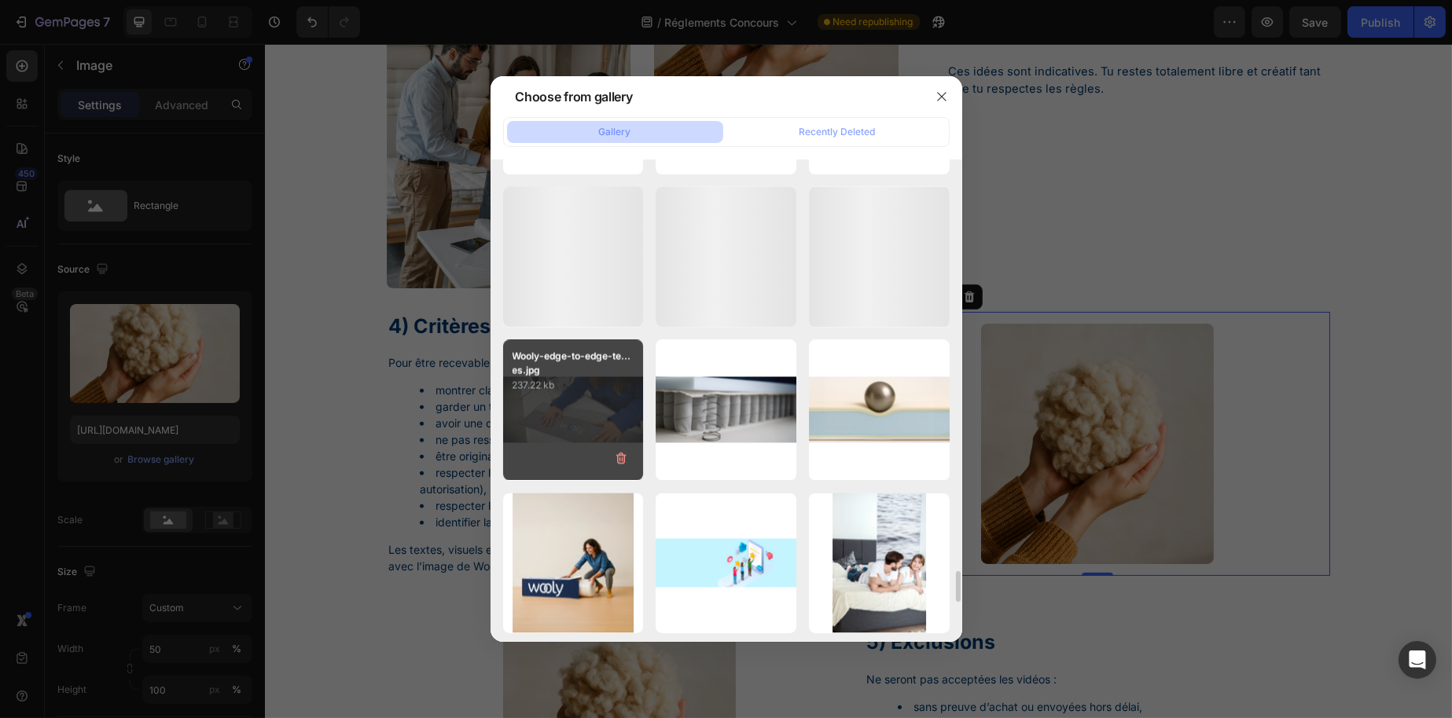
click at [562, 404] on div "Wooly-edge-to-edge-te...es.jpg 237.22 kb" at bounding box center [573, 410] width 141 height 141
type input "[URL][DOMAIN_NAME]"
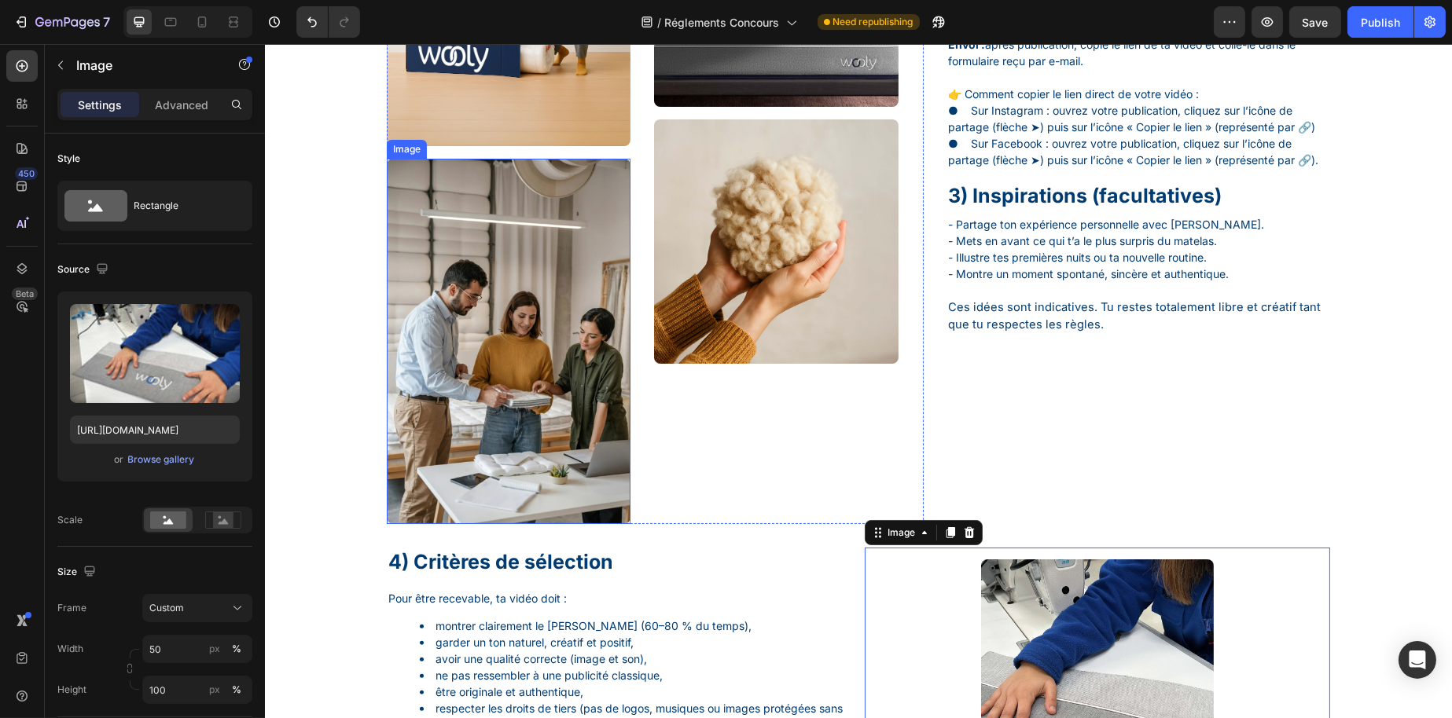
scroll to position [1257, 0]
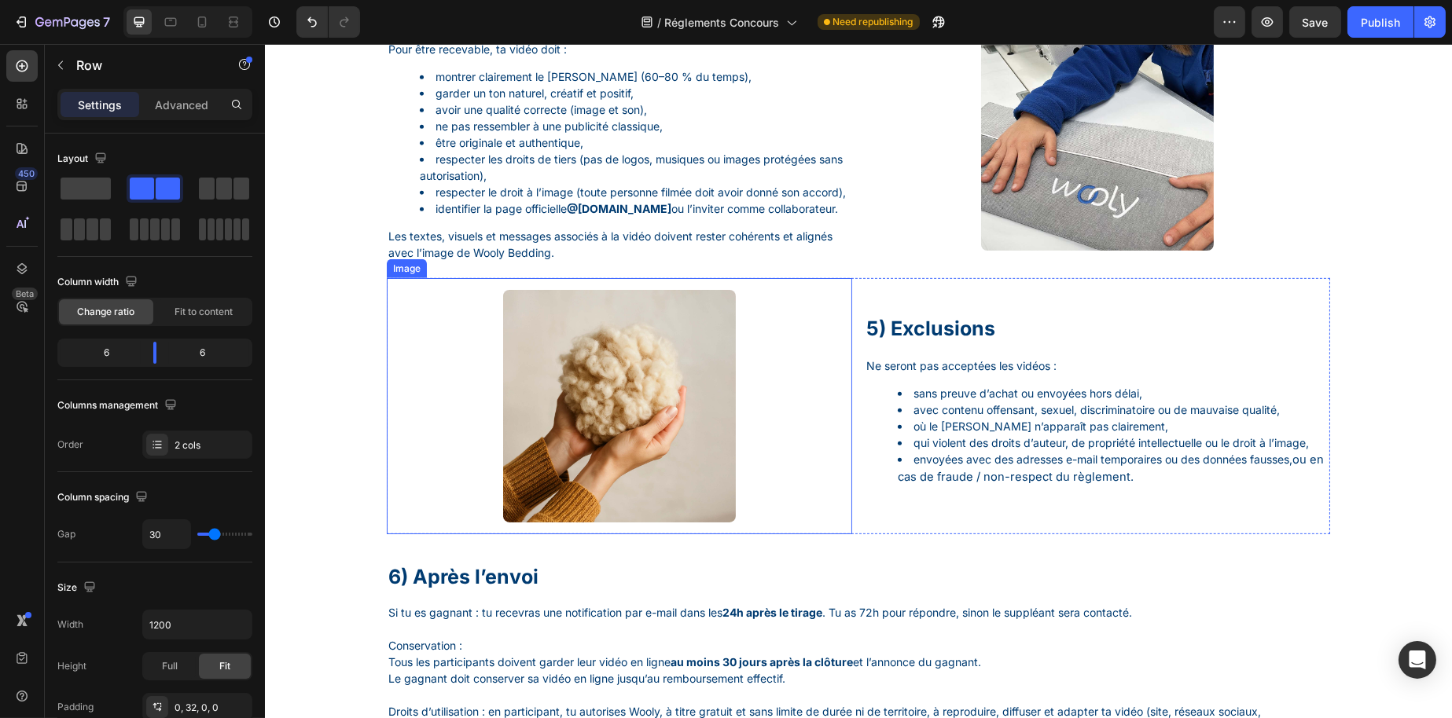
scroll to position [1572, 0]
click at [644, 442] on img at bounding box center [618, 405] width 233 height 233
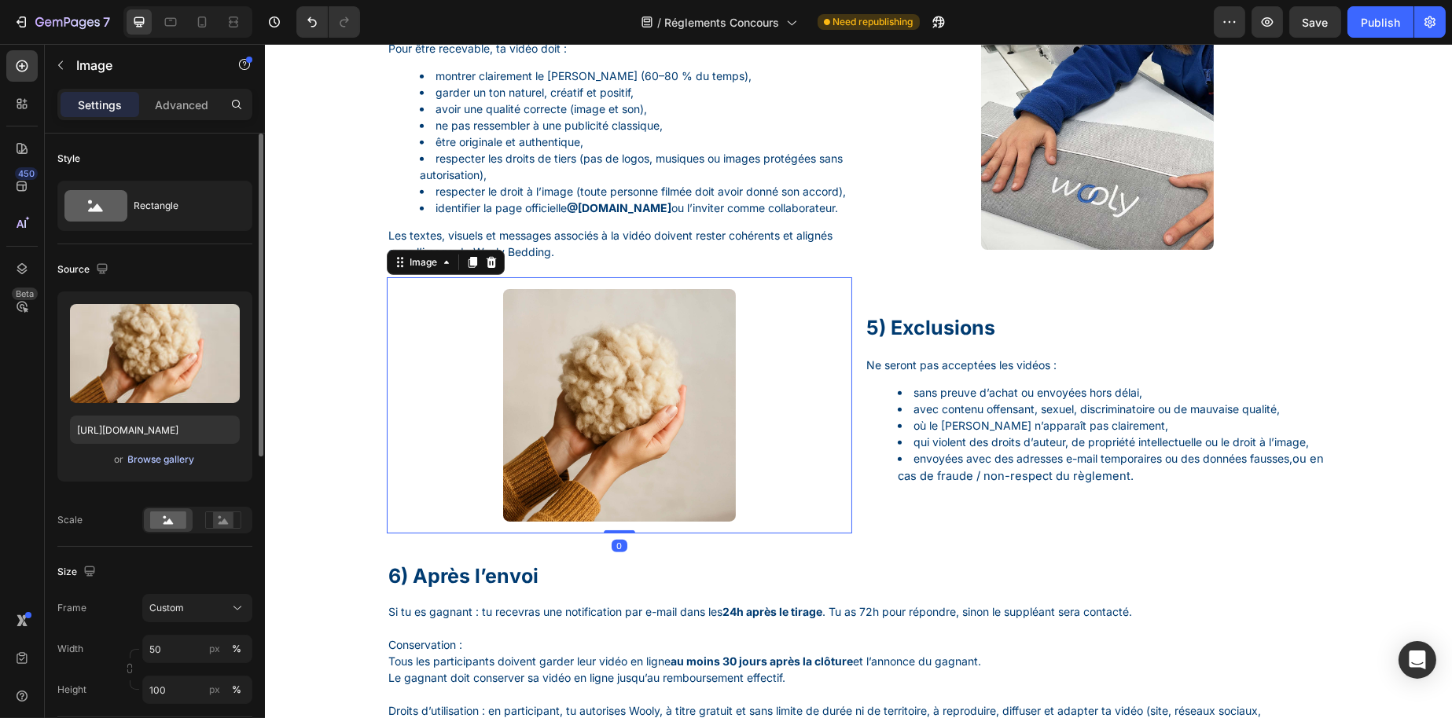
click at [162, 464] on div "Browse gallery" at bounding box center [161, 460] width 67 height 14
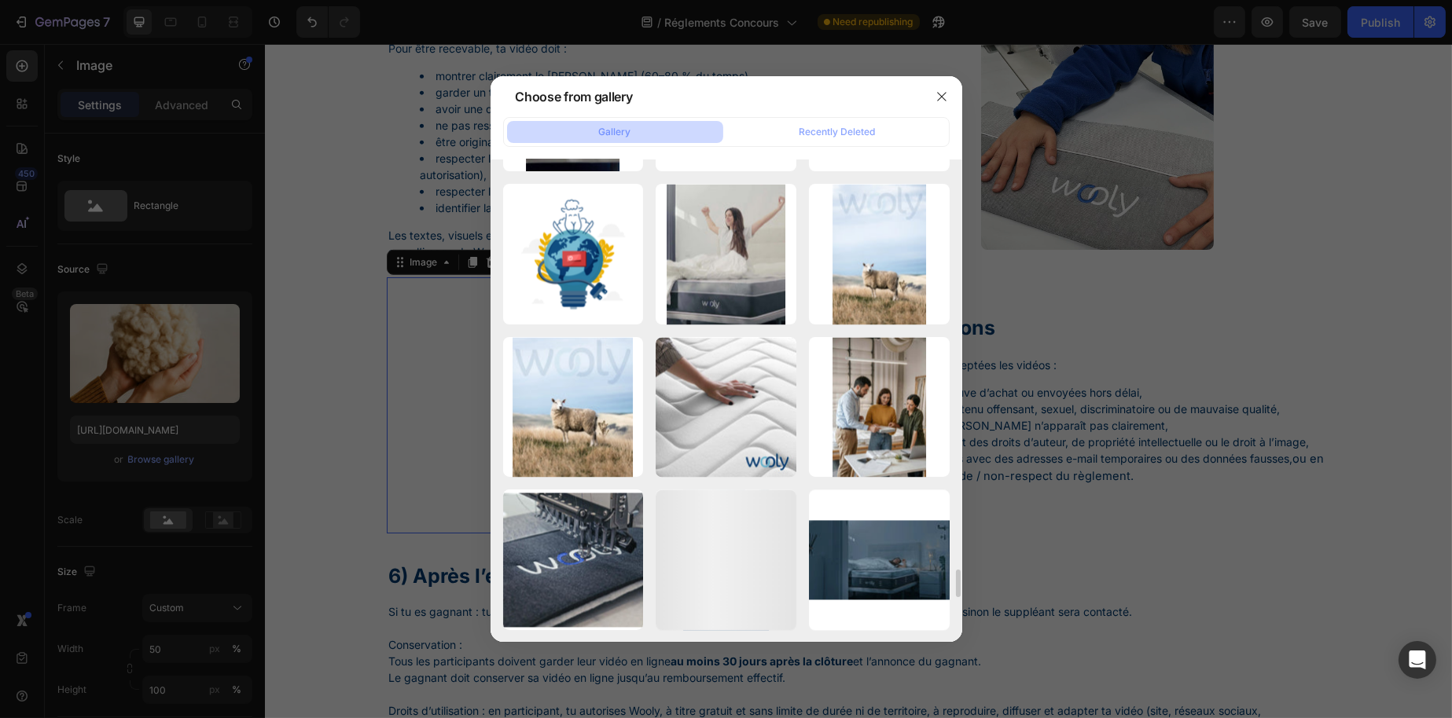
scroll to position [7341, 0]
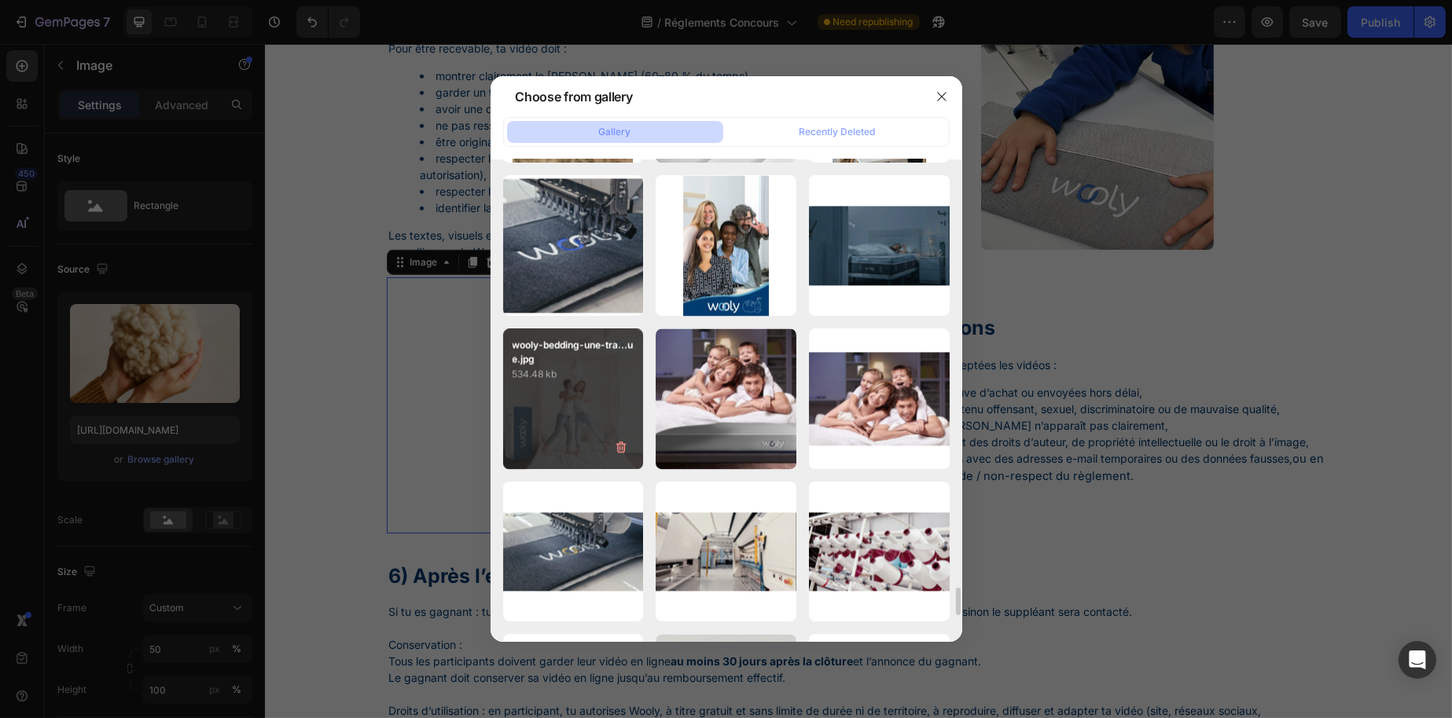
click at [560, 405] on div "wooly-bedding-une-tra...ue.jpg 534.48 kb" at bounding box center [573, 399] width 141 height 141
type input "[URL][DOMAIN_NAME]"
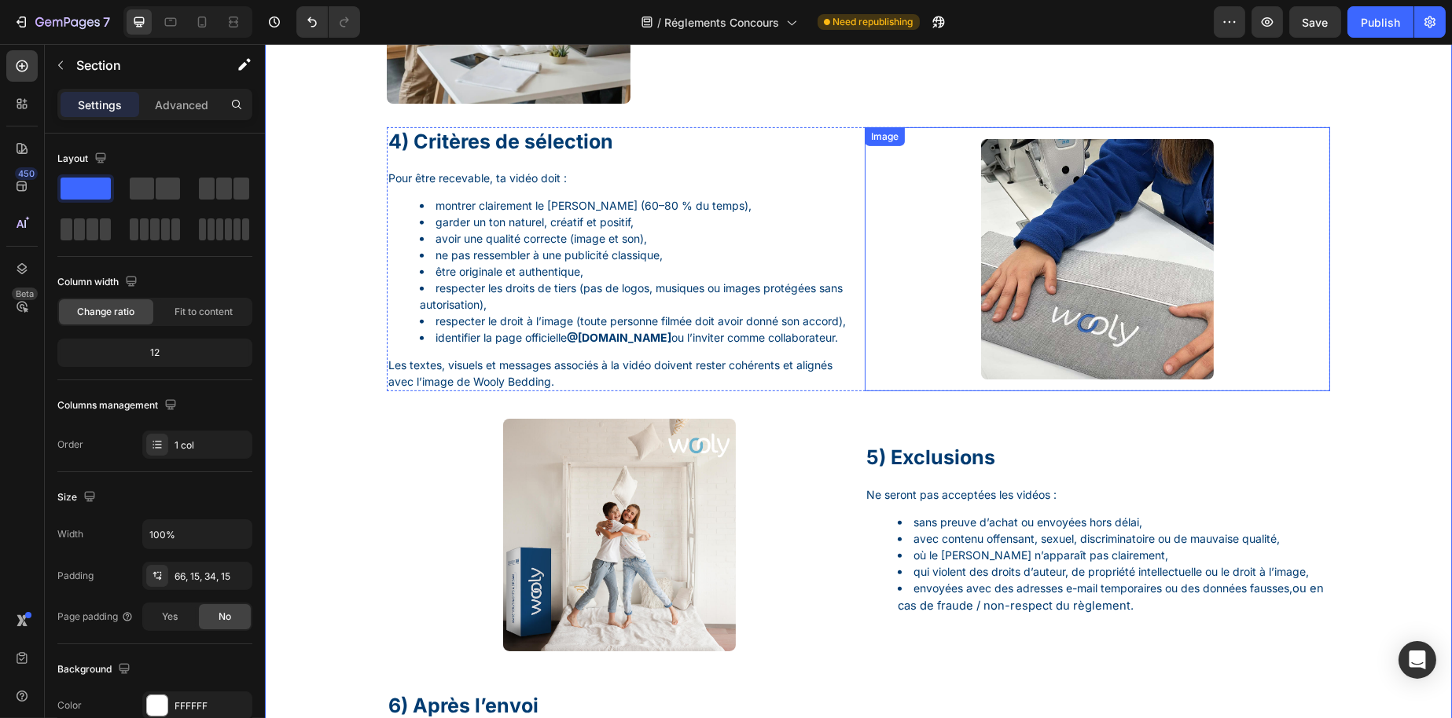
scroll to position [1415, 0]
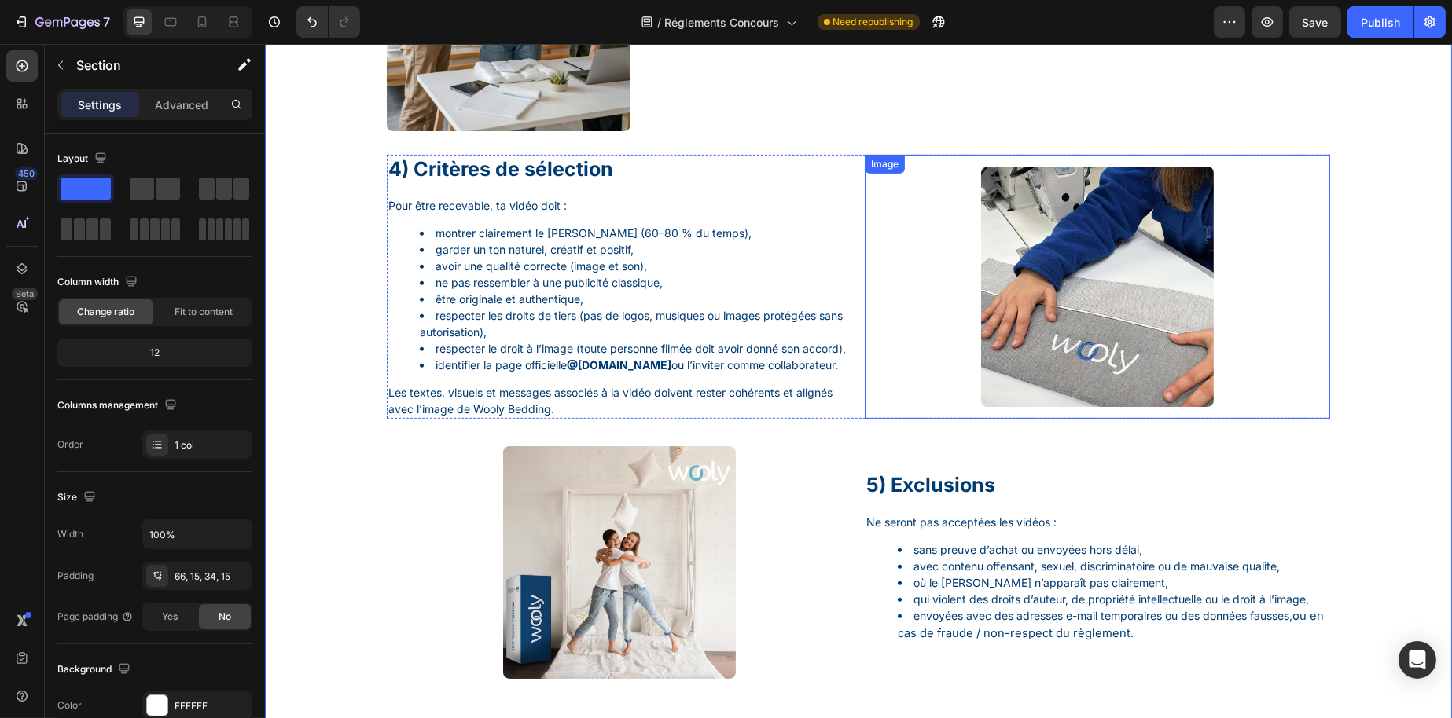
click at [1066, 325] on img at bounding box center [1096, 287] width 233 height 240
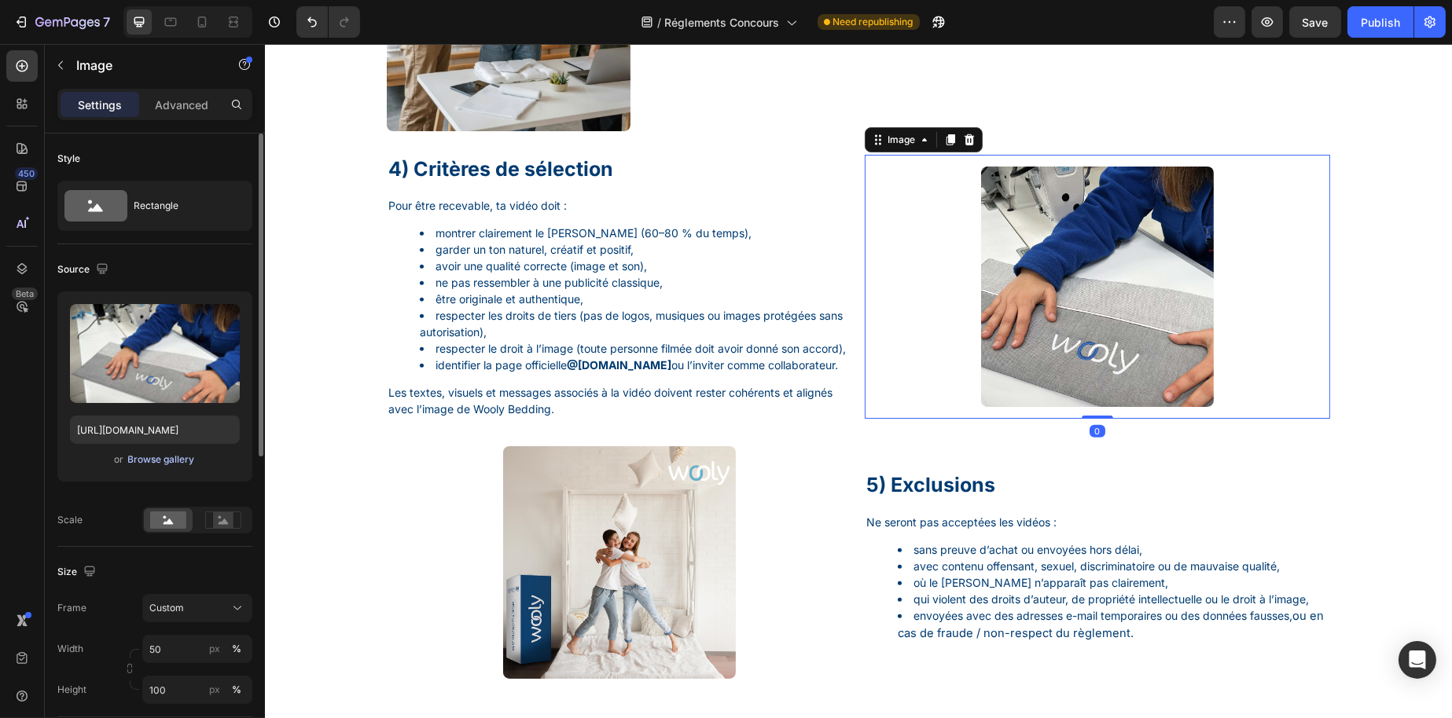
click at [166, 461] on div "Browse gallery" at bounding box center [161, 460] width 67 height 14
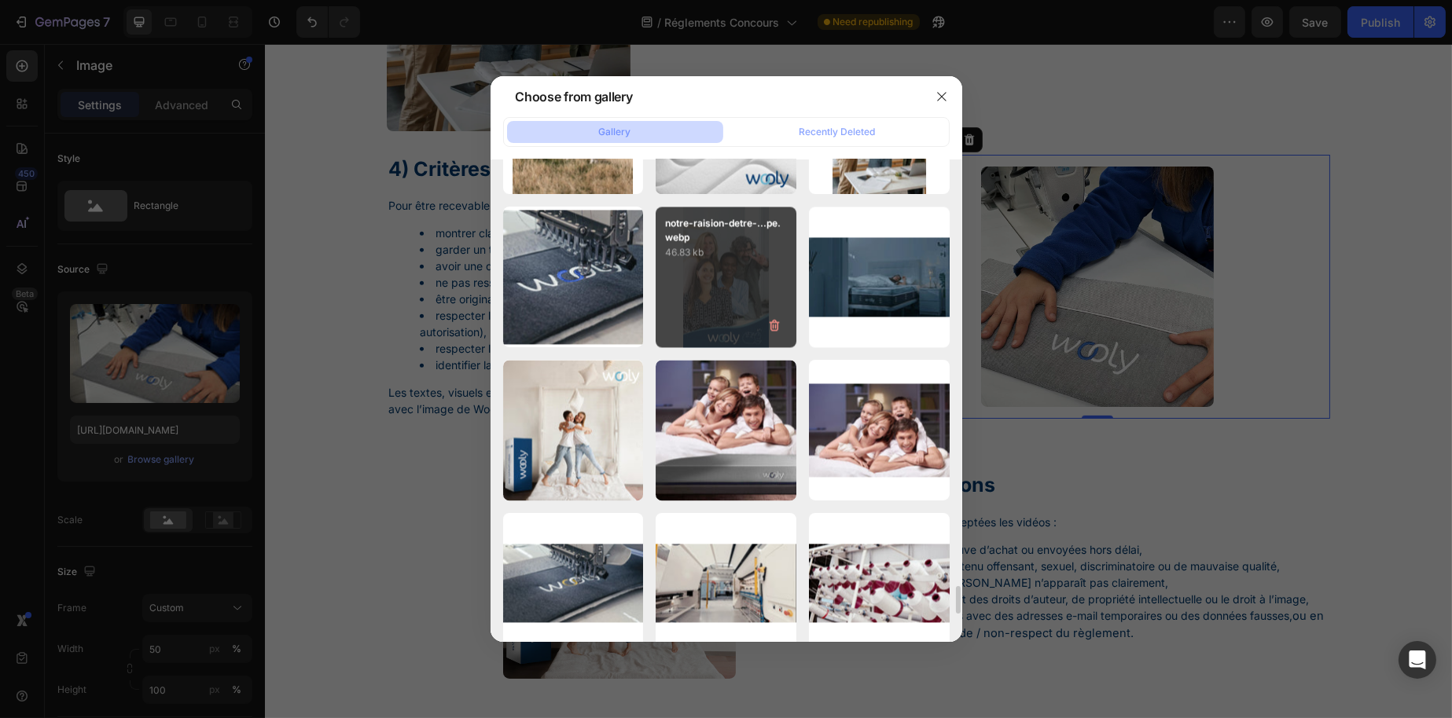
scroll to position [7388, 0]
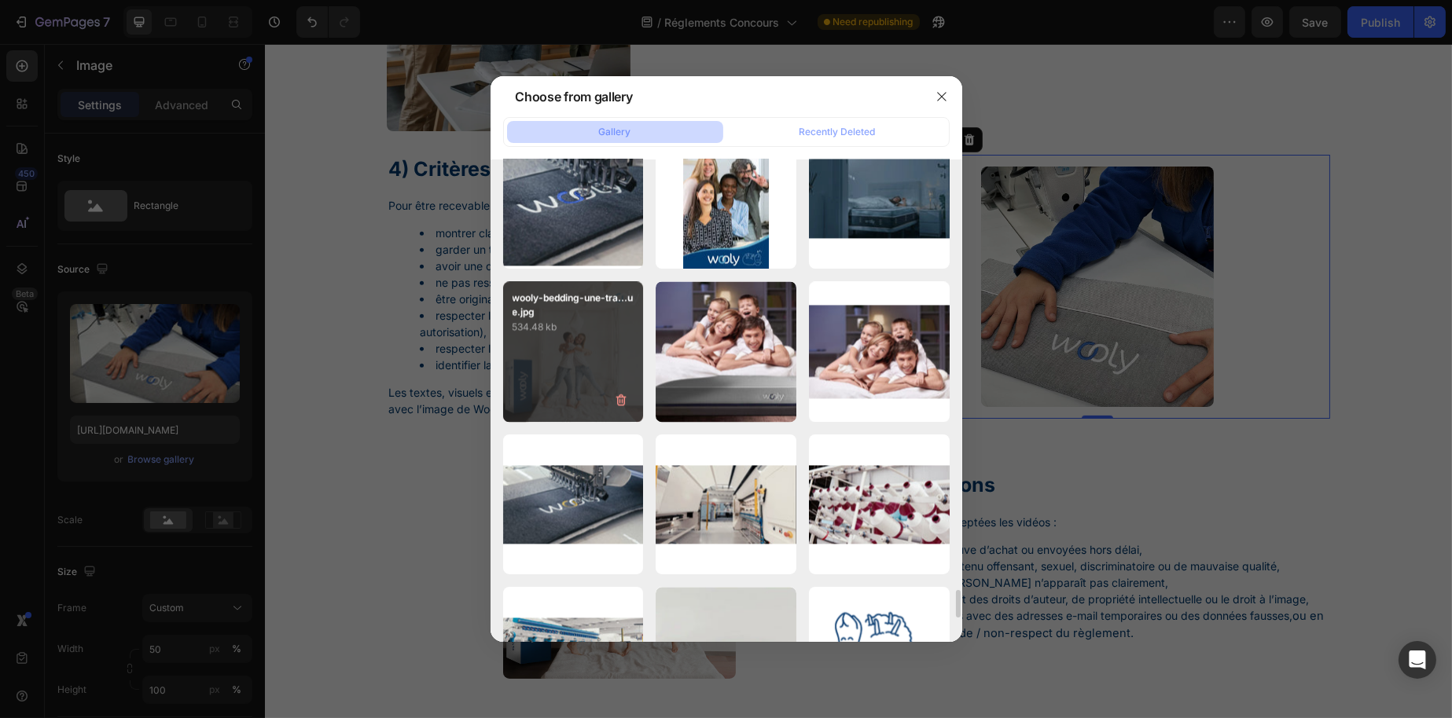
click at [557, 362] on div "wooly-bedding-une-tra...ue.jpg 534.48 kb" at bounding box center [573, 351] width 141 height 141
type input "[URL][DOMAIN_NAME]"
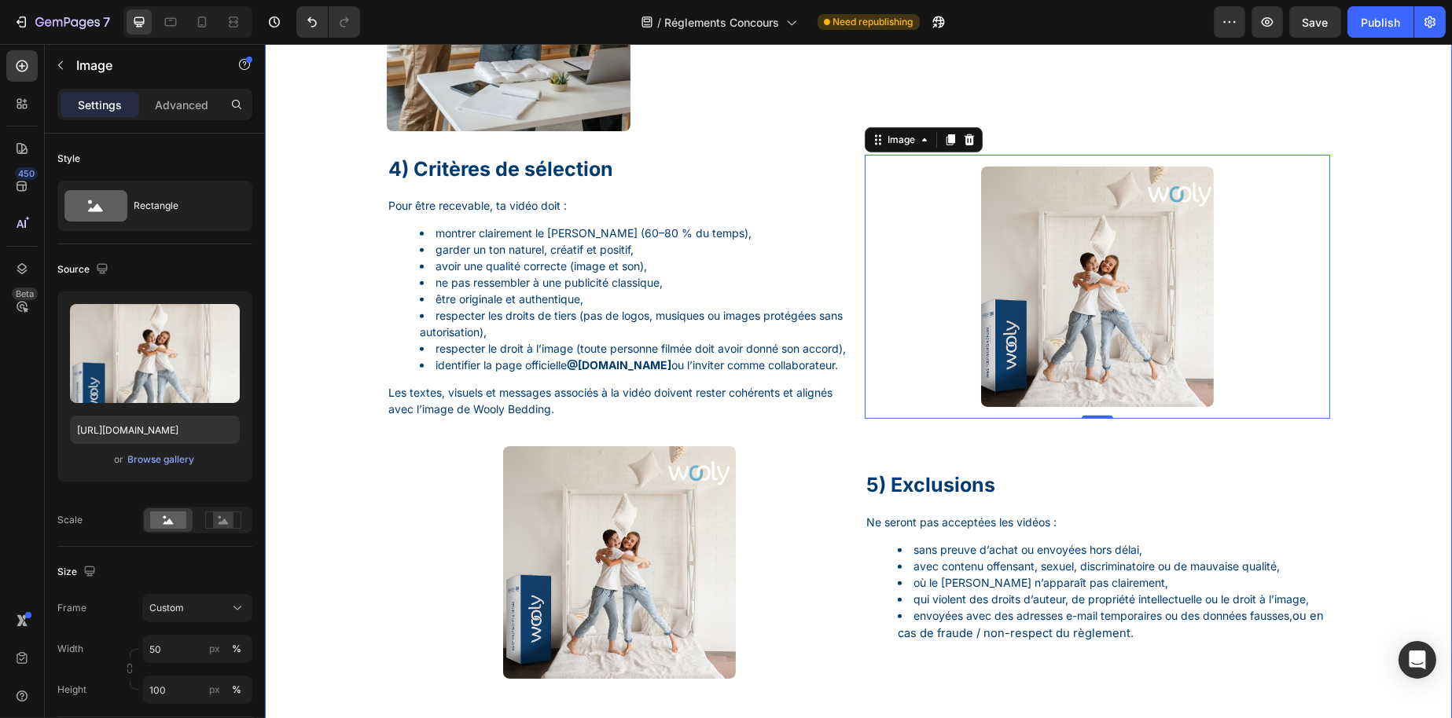
scroll to position [1493, 0]
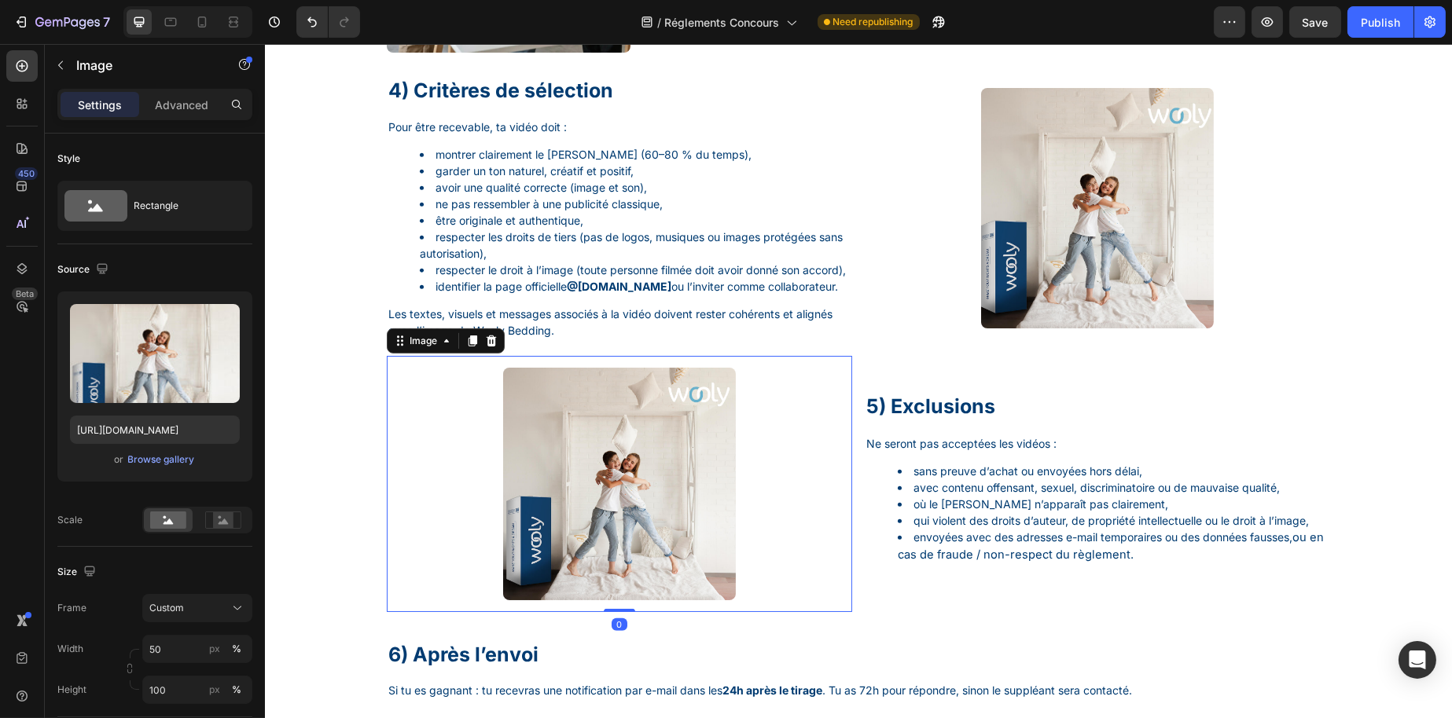
click at [628, 526] on img at bounding box center [618, 484] width 233 height 233
click at [164, 453] on div "Browse gallery" at bounding box center [161, 460] width 67 height 14
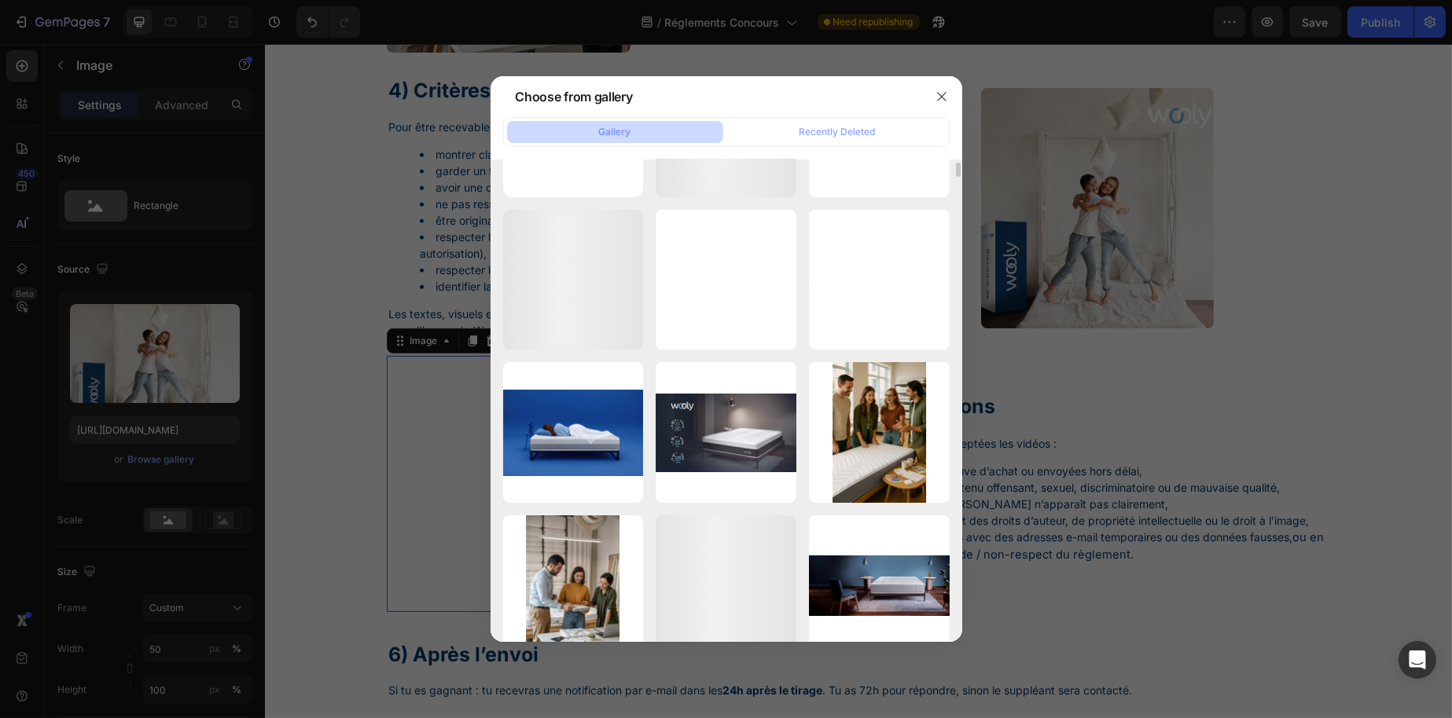
scroll to position [0, 0]
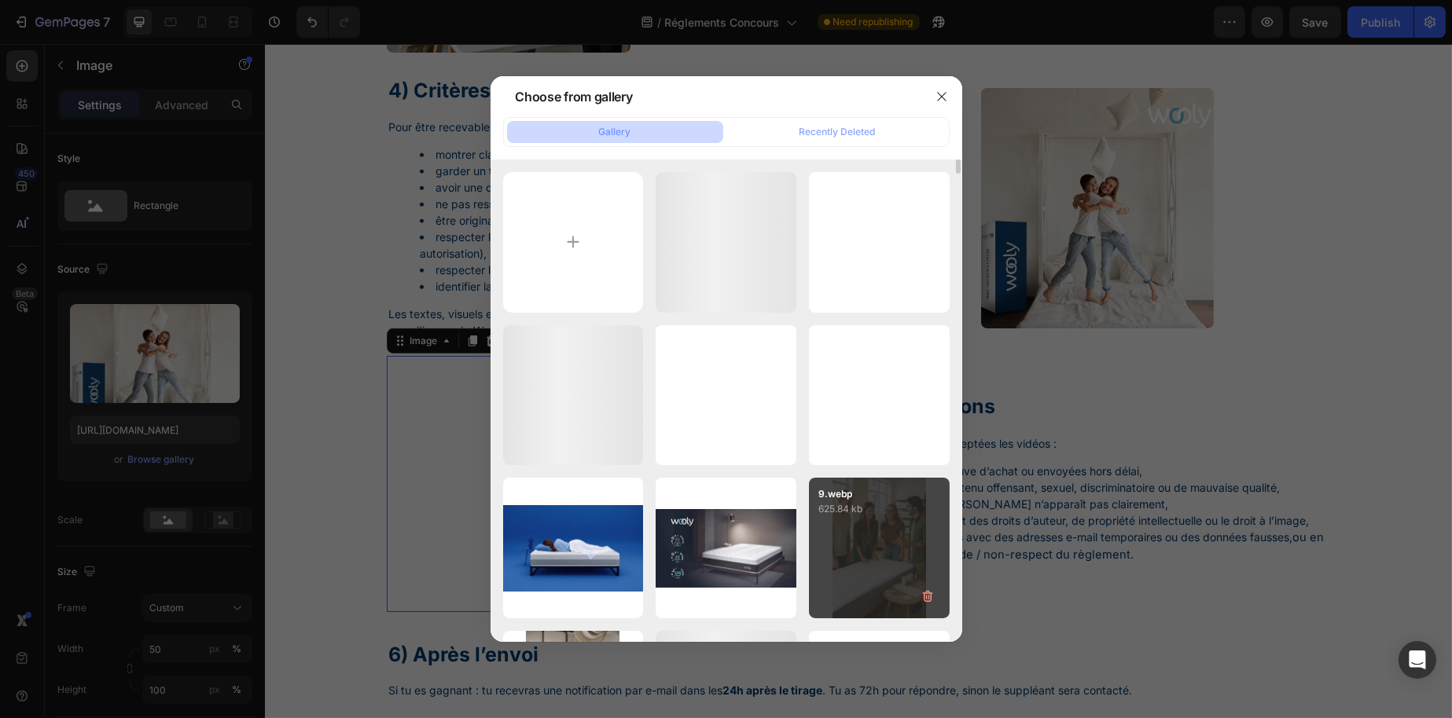
click at [859, 538] on div "9.webp 625.84 kb" at bounding box center [879, 548] width 141 height 141
type input "[URL][DOMAIN_NAME]"
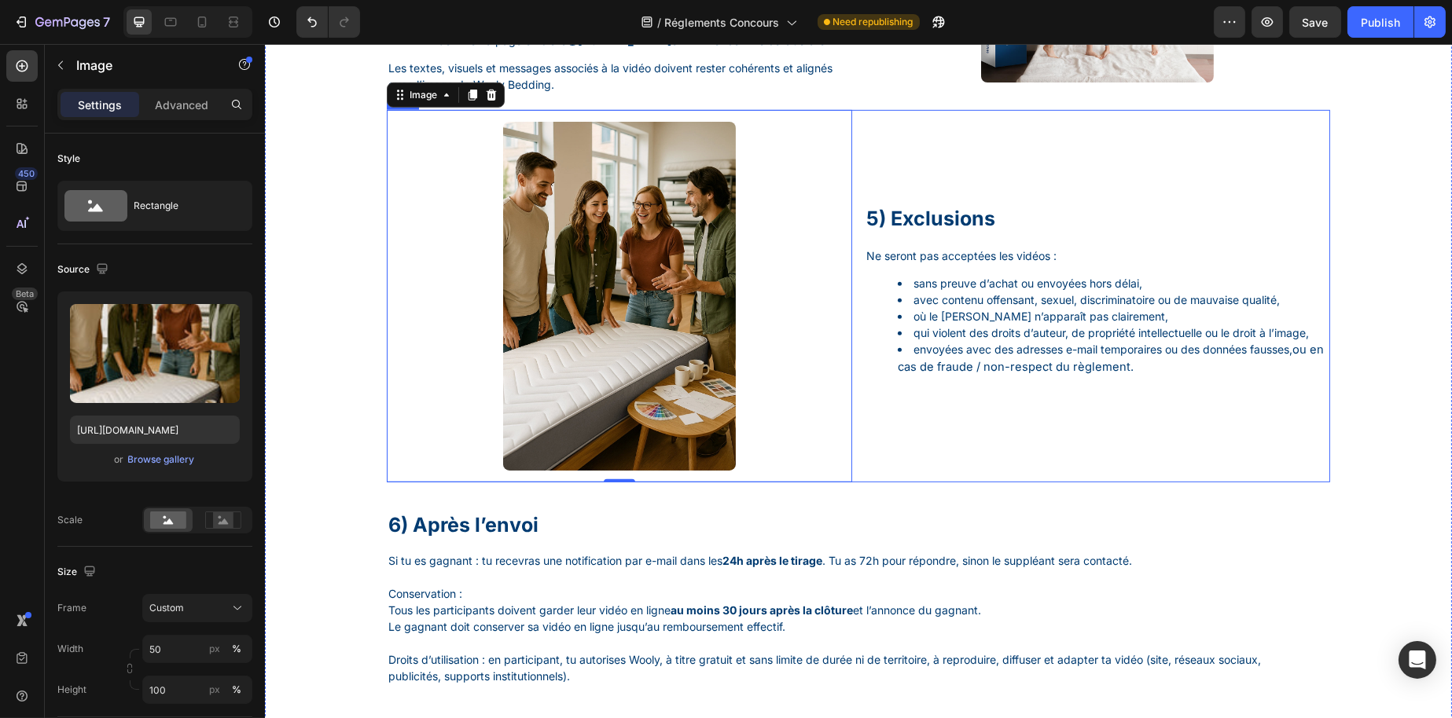
scroll to position [1729, 0]
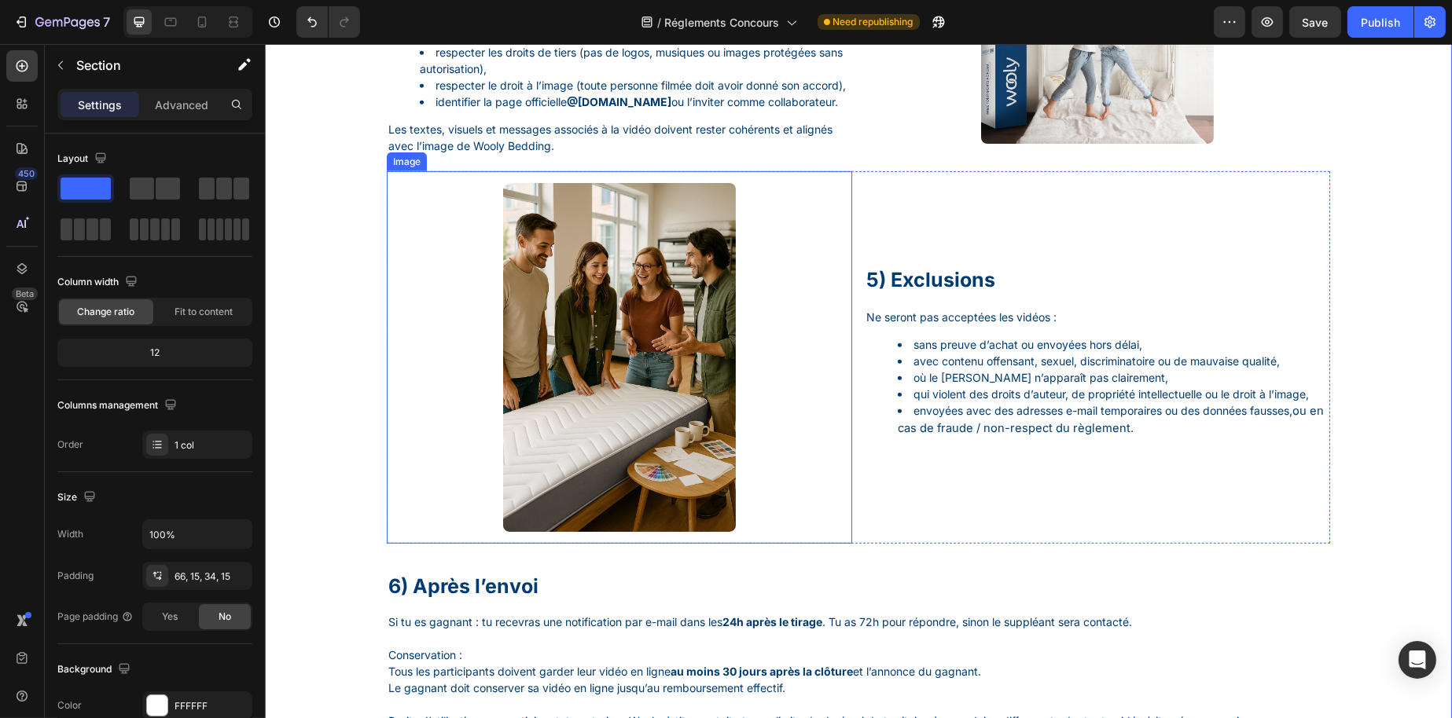
scroll to position [1650, 0]
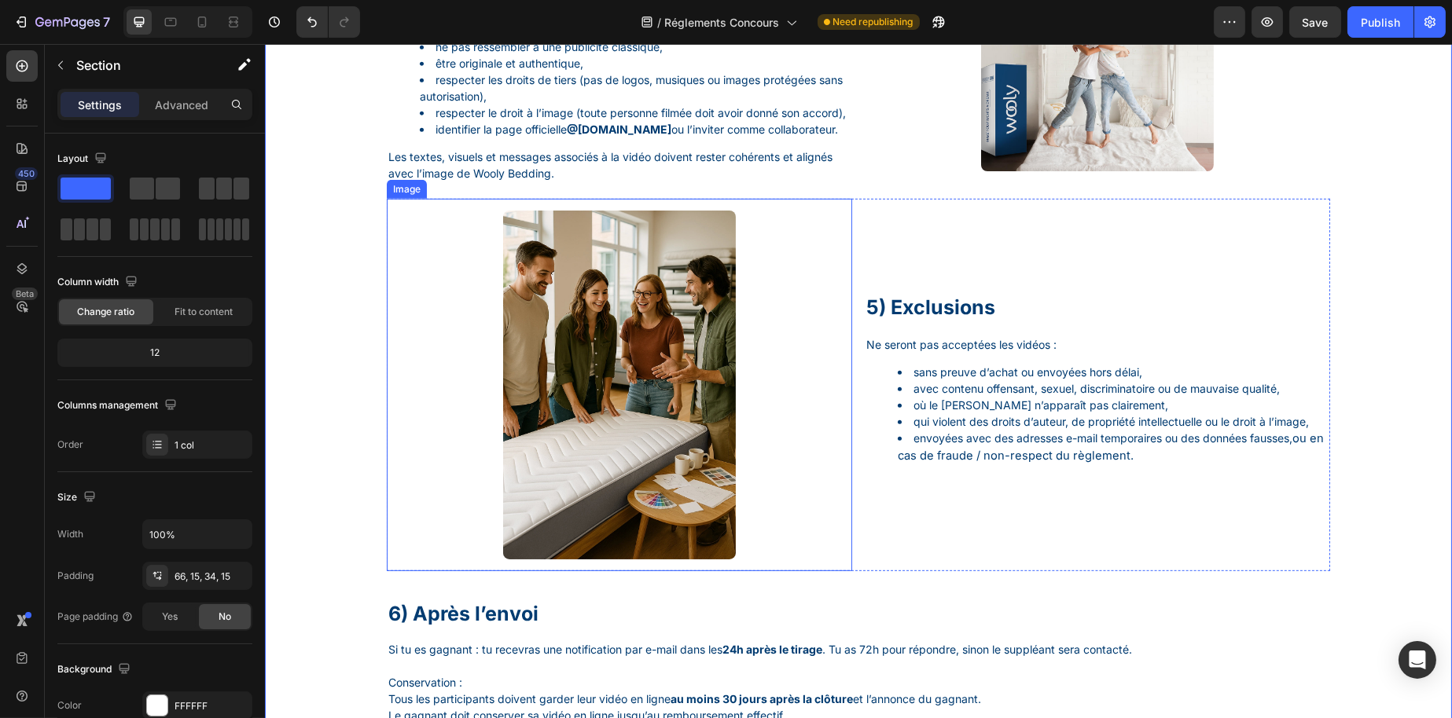
click at [625, 427] on img at bounding box center [618, 385] width 233 height 349
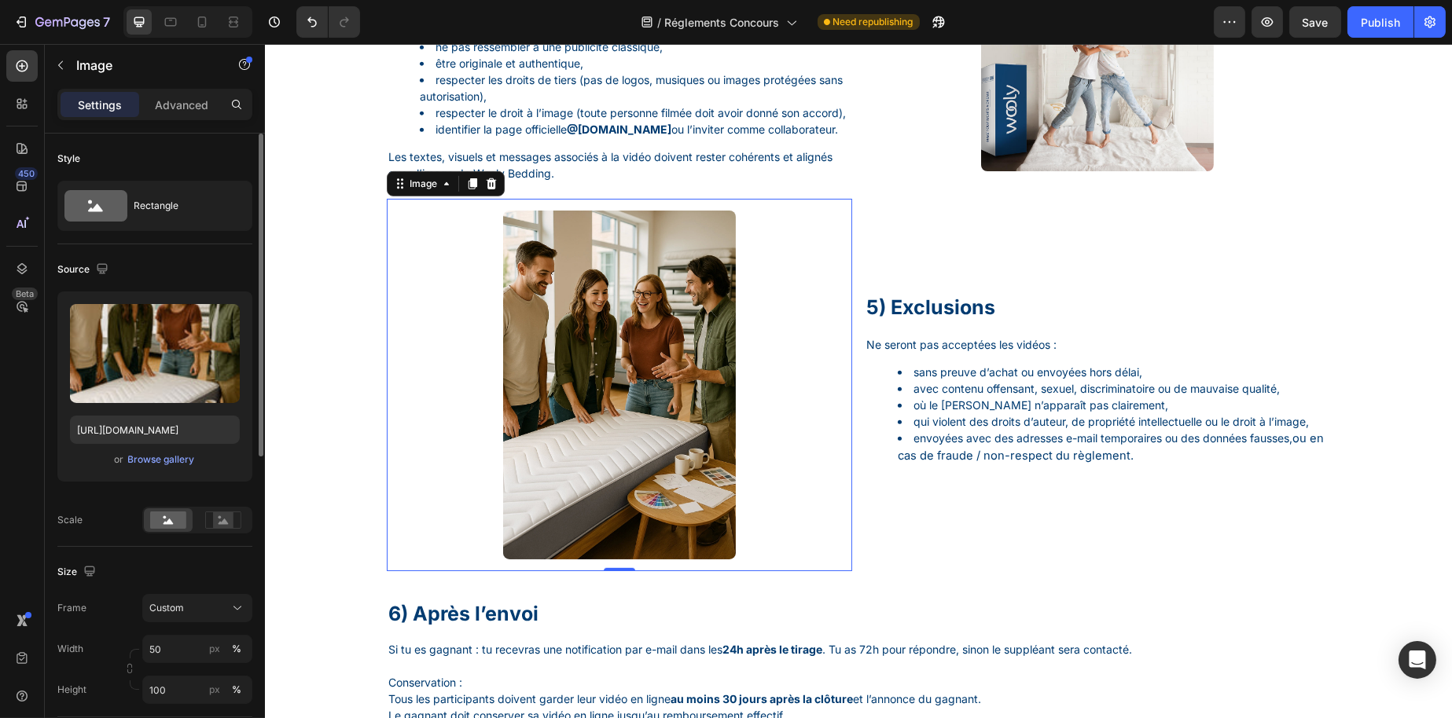
scroll to position [79, 0]
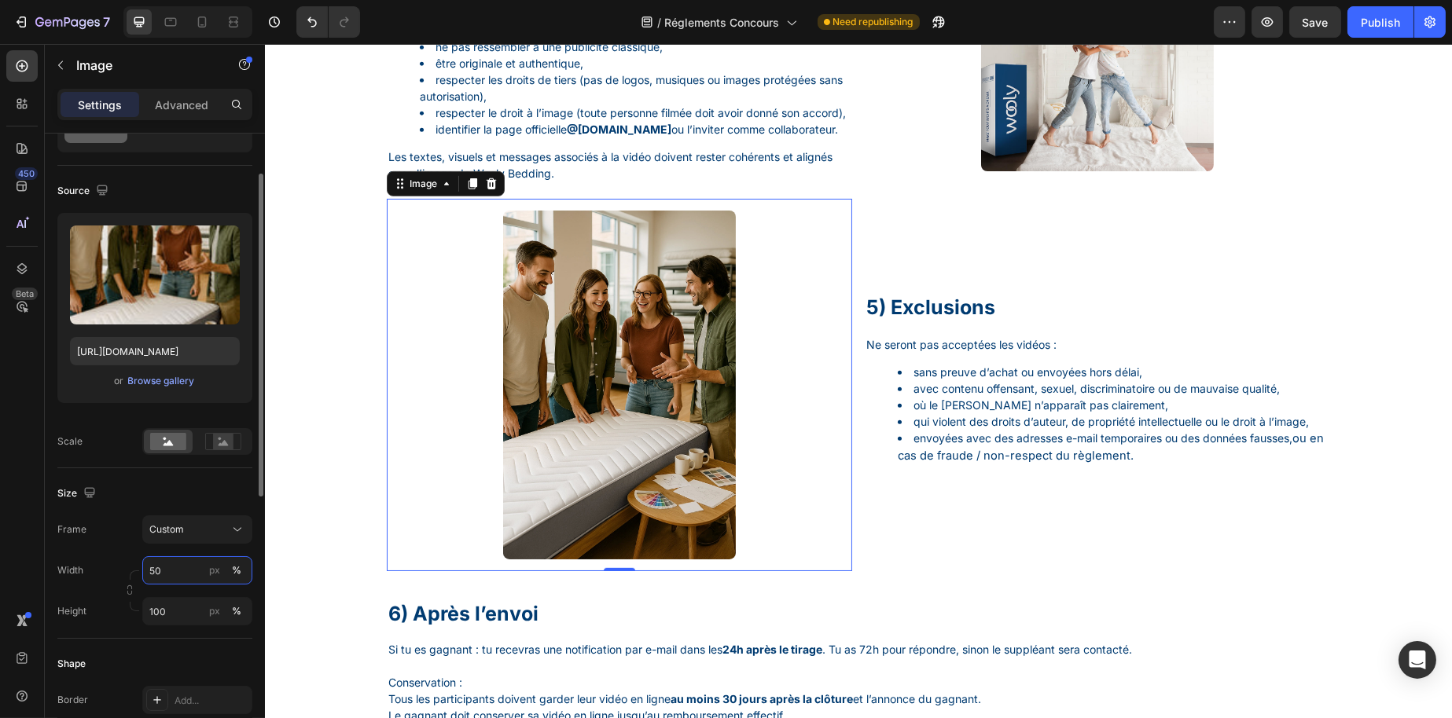
click at [187, 563] on input "50" at bounding box center [197, 570] width 110 height 28
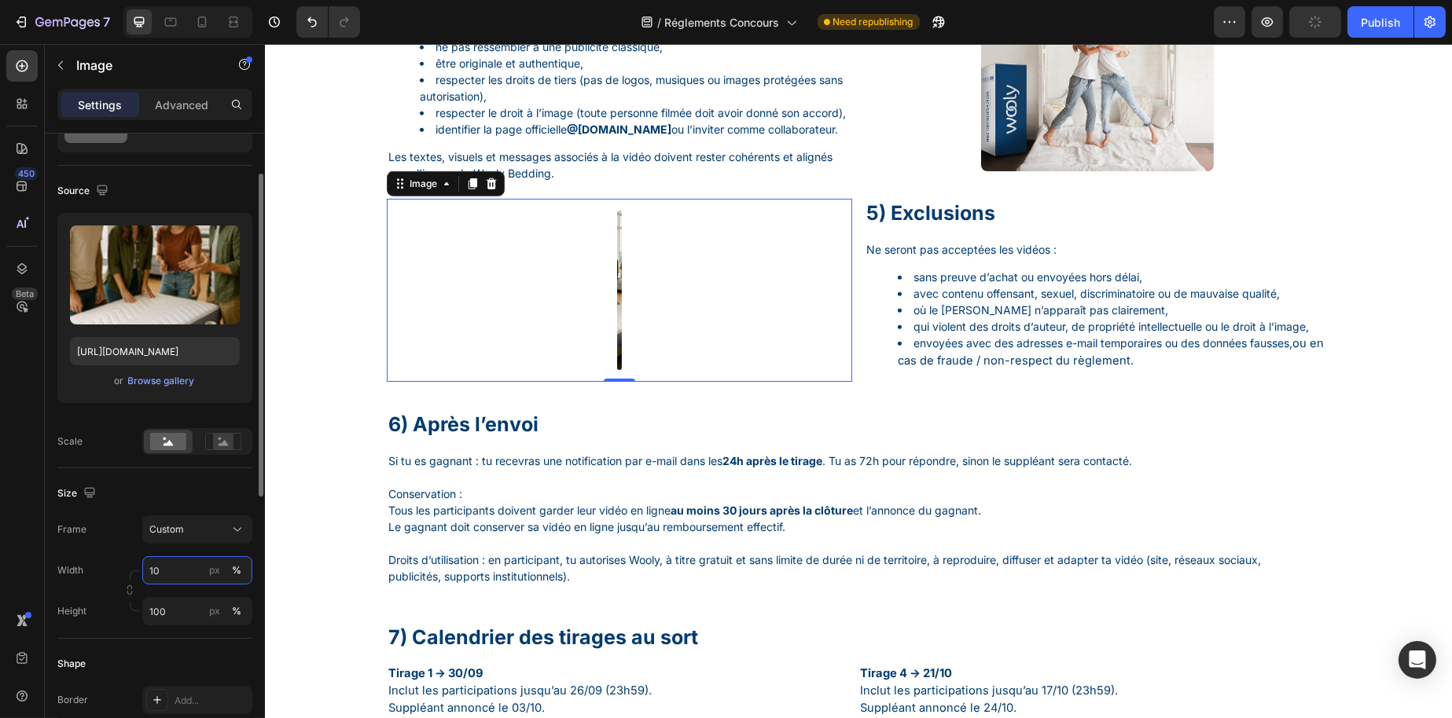
type input "100"
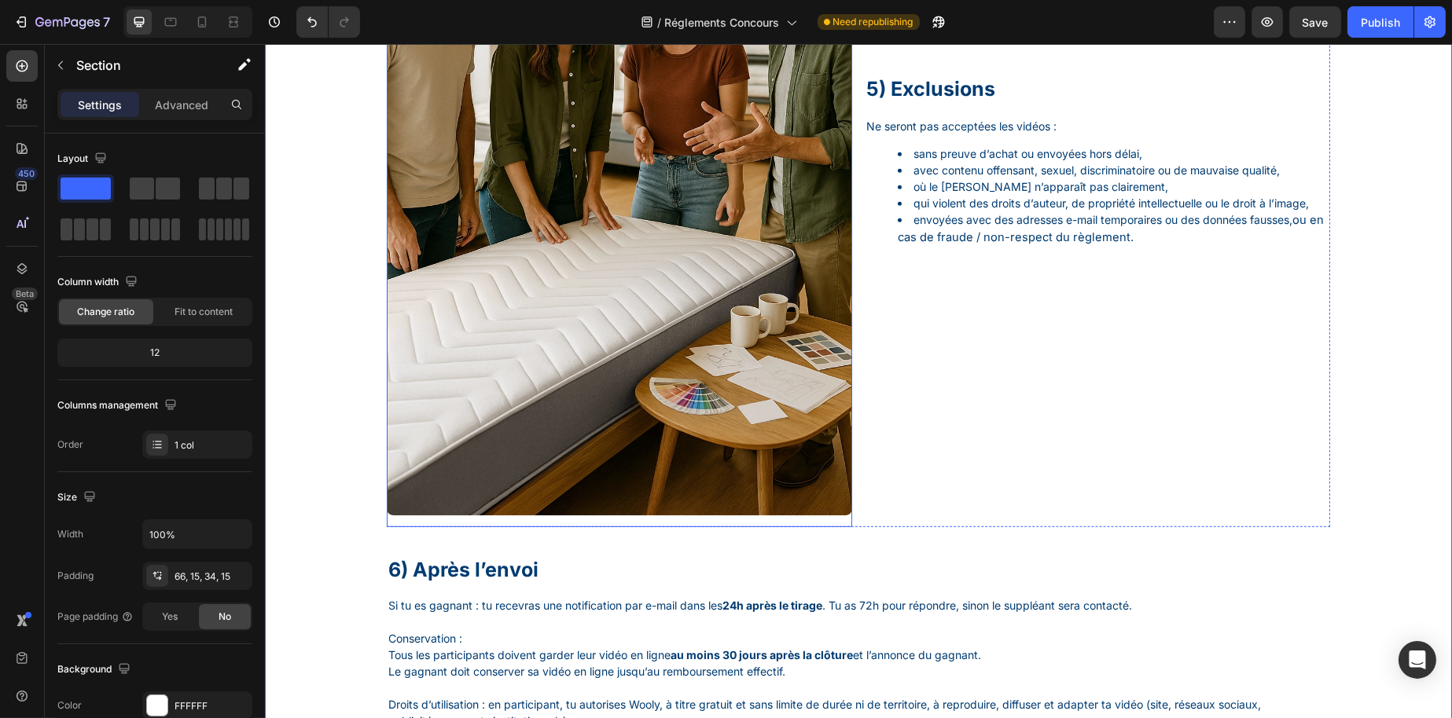
scroll to position [1808, 0]
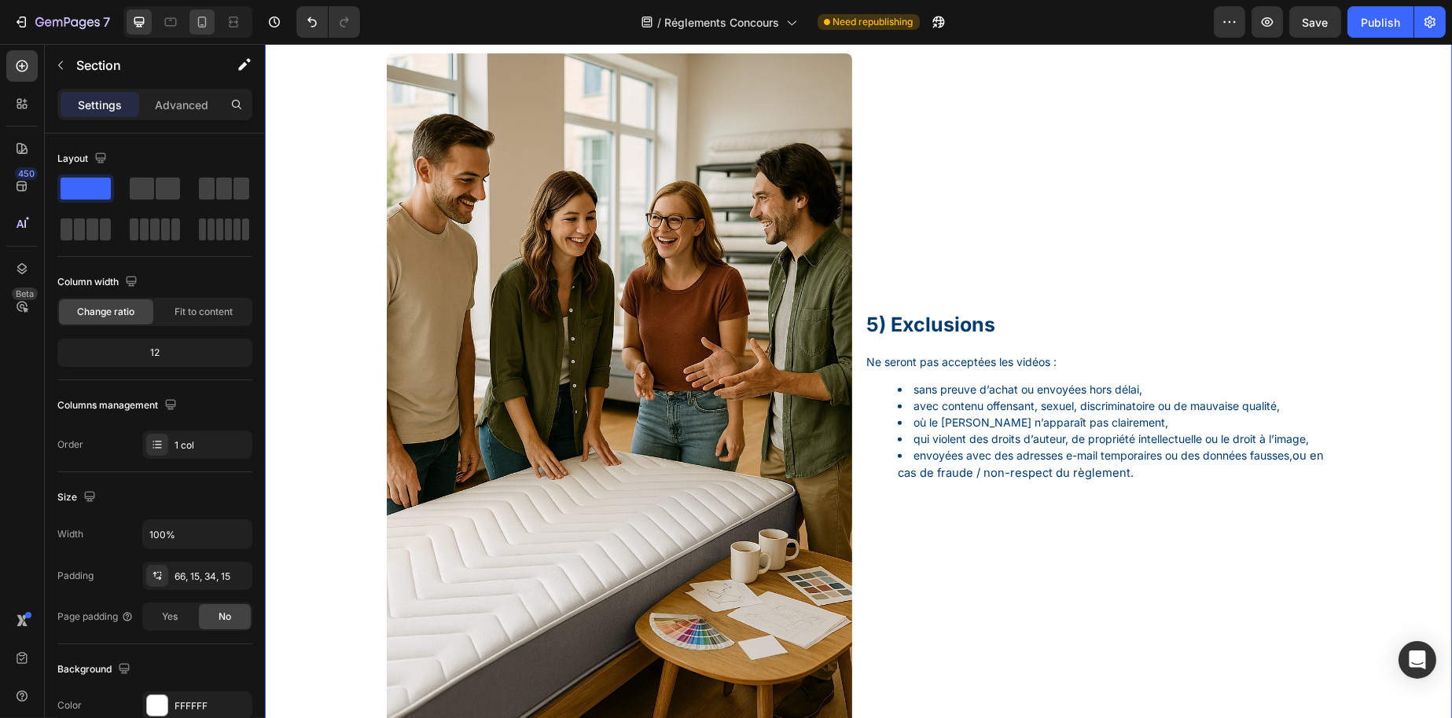
click at [196, 30] on div at bounding box center [201, 21] width 25 height 25
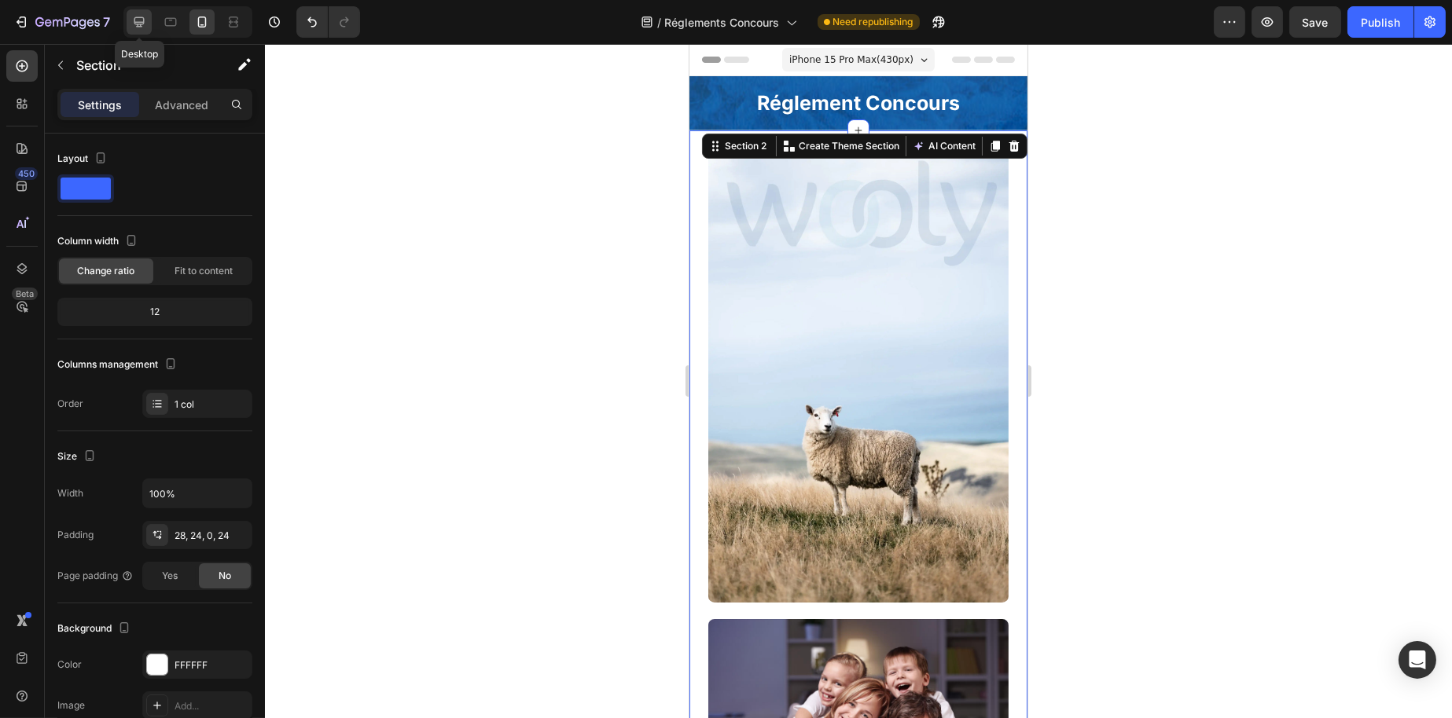
click at [139, 31] on div at bounding box center [139, 21] width 25 height 25
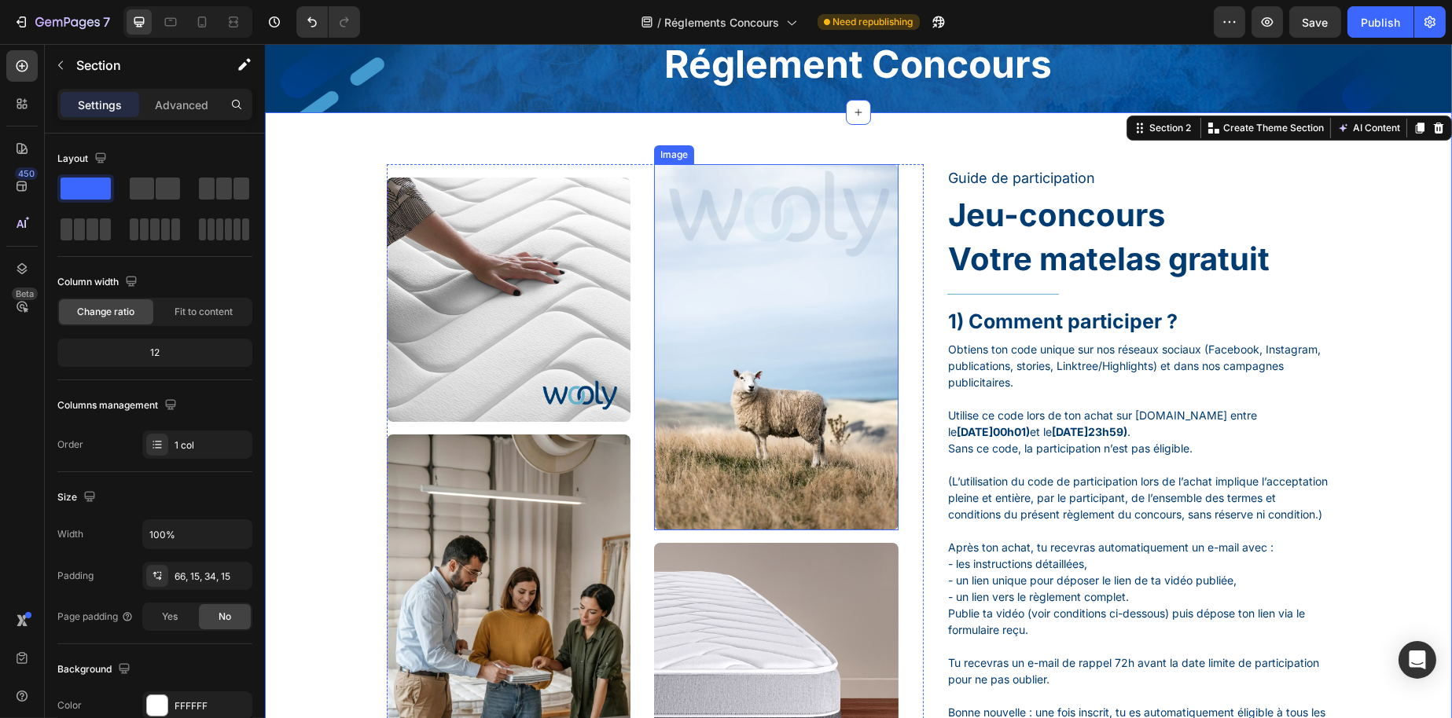
scroll to position [72, 0]
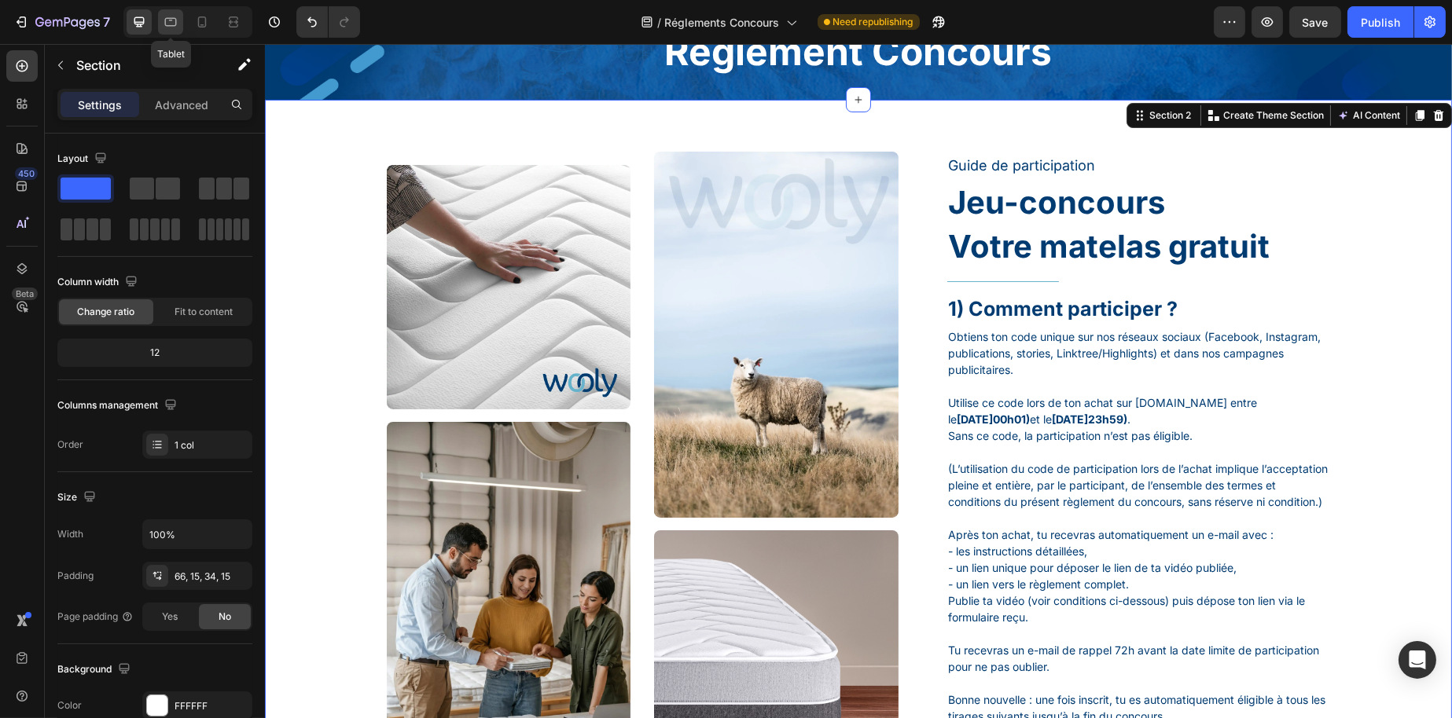
click at [163, 28] on icon at bounding box center [171, 22] width 16 height 16
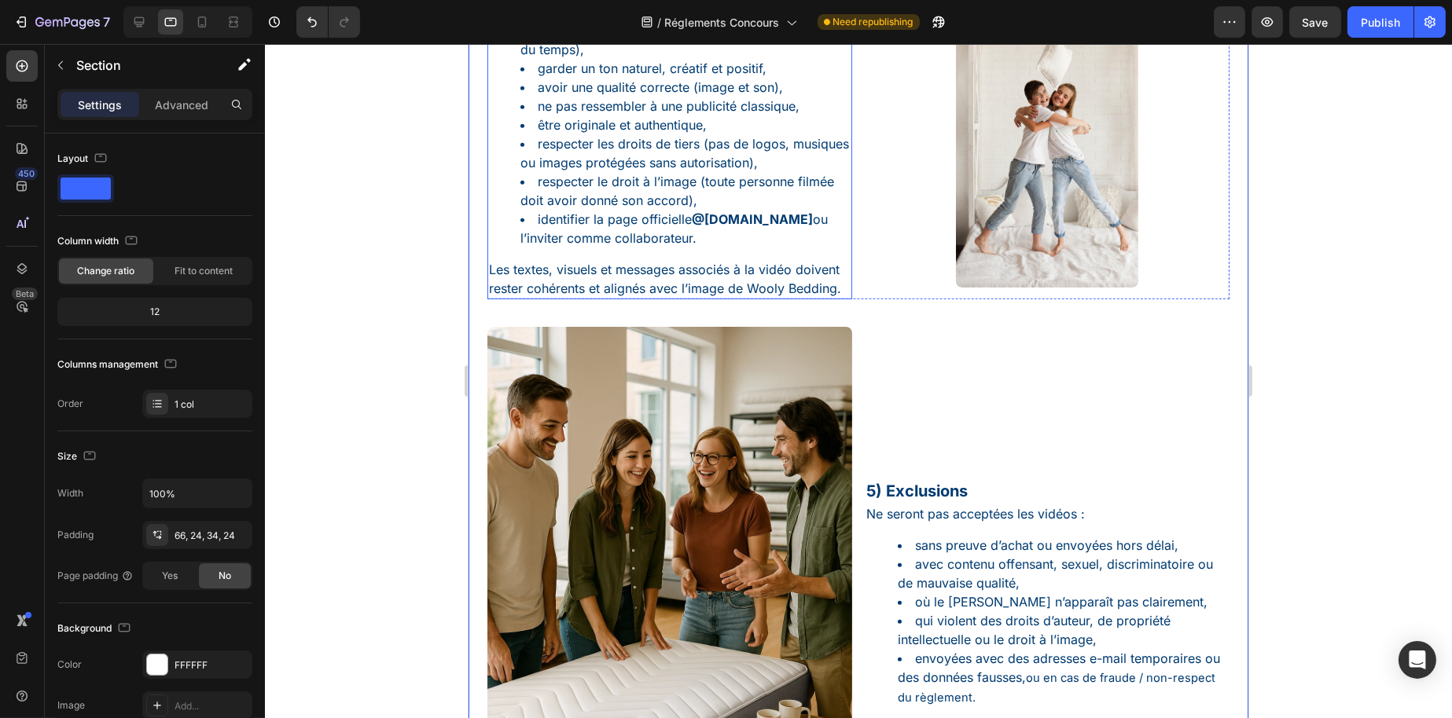
scroll to position [1690, 0]
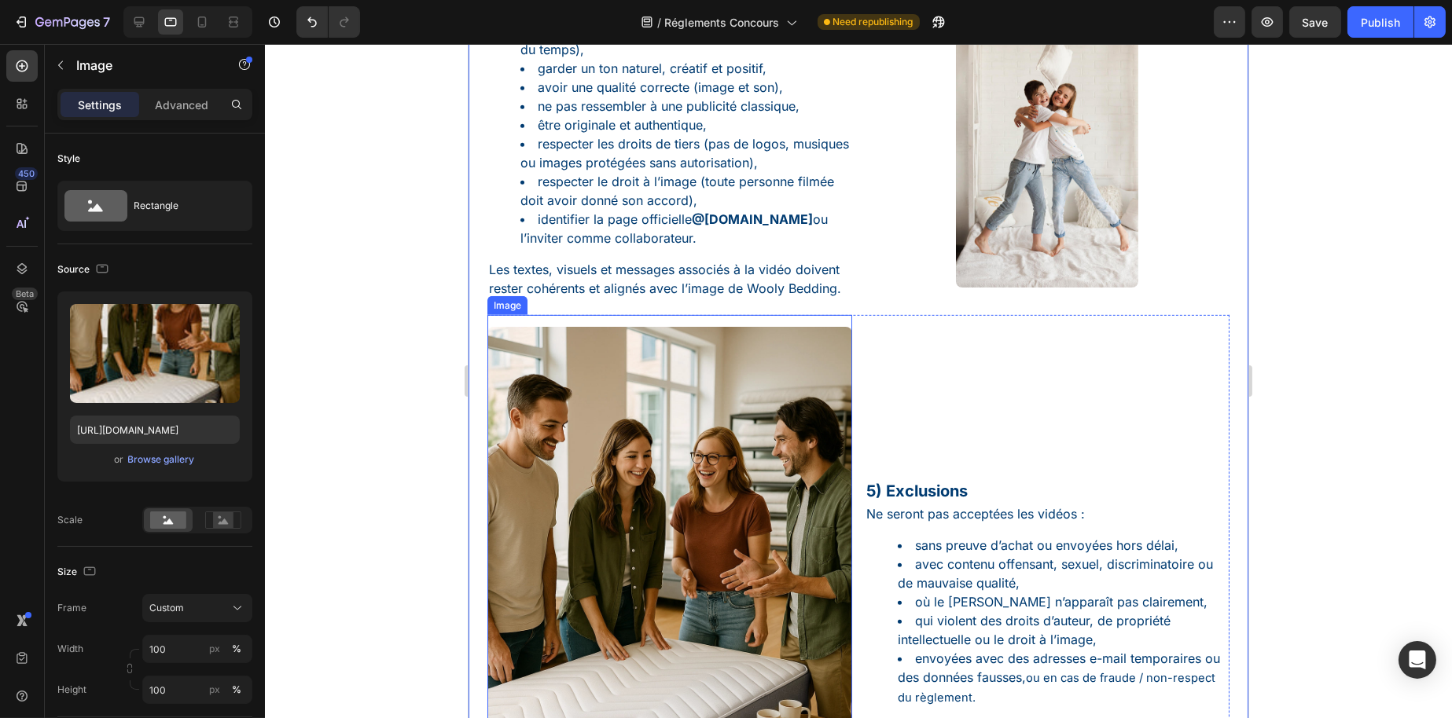
click at [758, 524] on img at bounding box center [668, 600] width 365 height 547
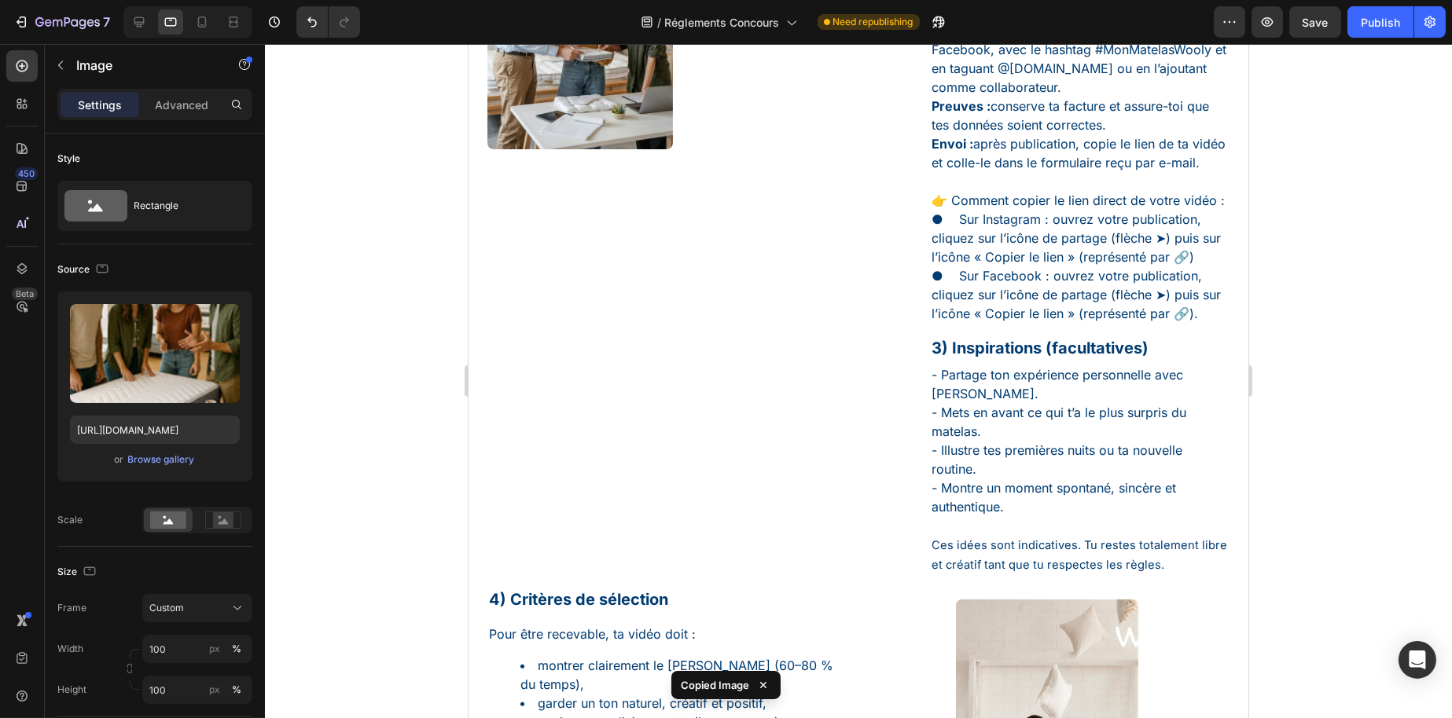
scroll to position [825, 0]
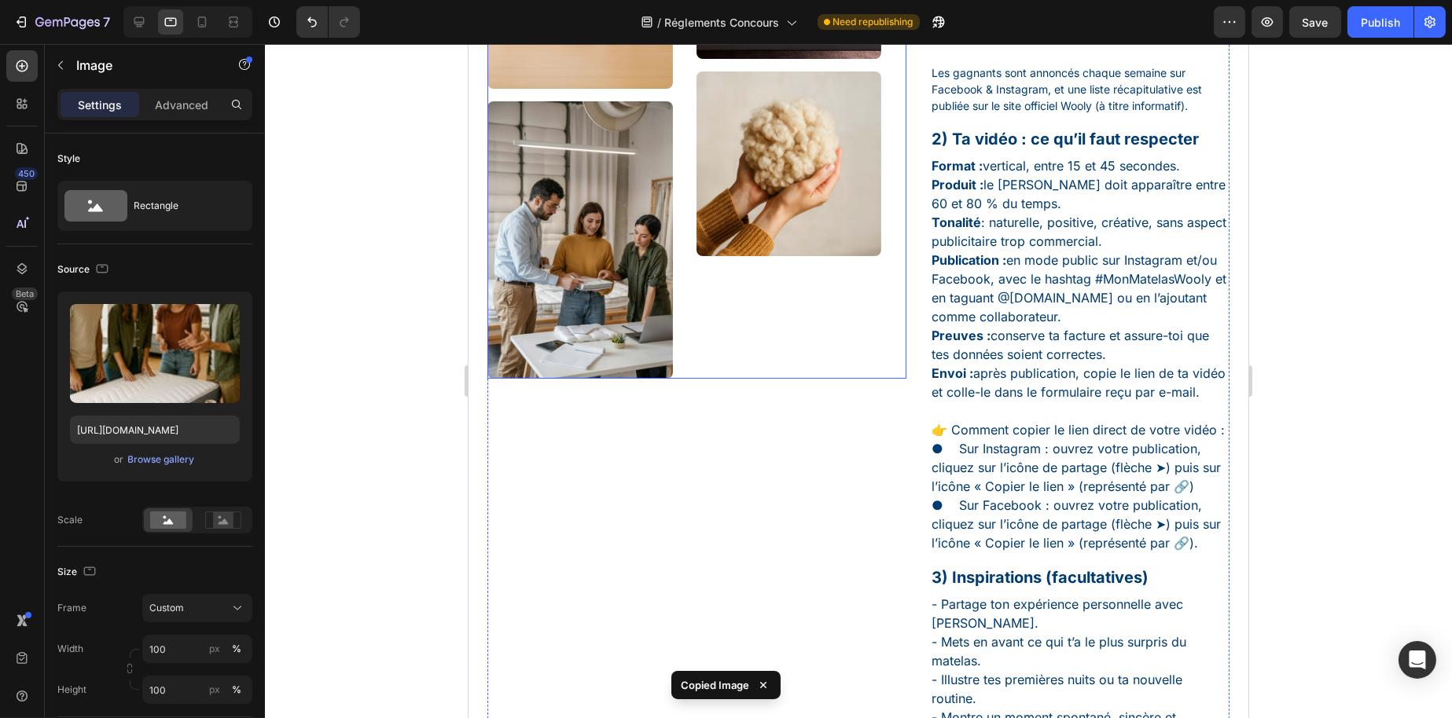
click at [677, 289] on div "Image Image Image Image Row" at bounding box center [695, 125] width 419 height 505
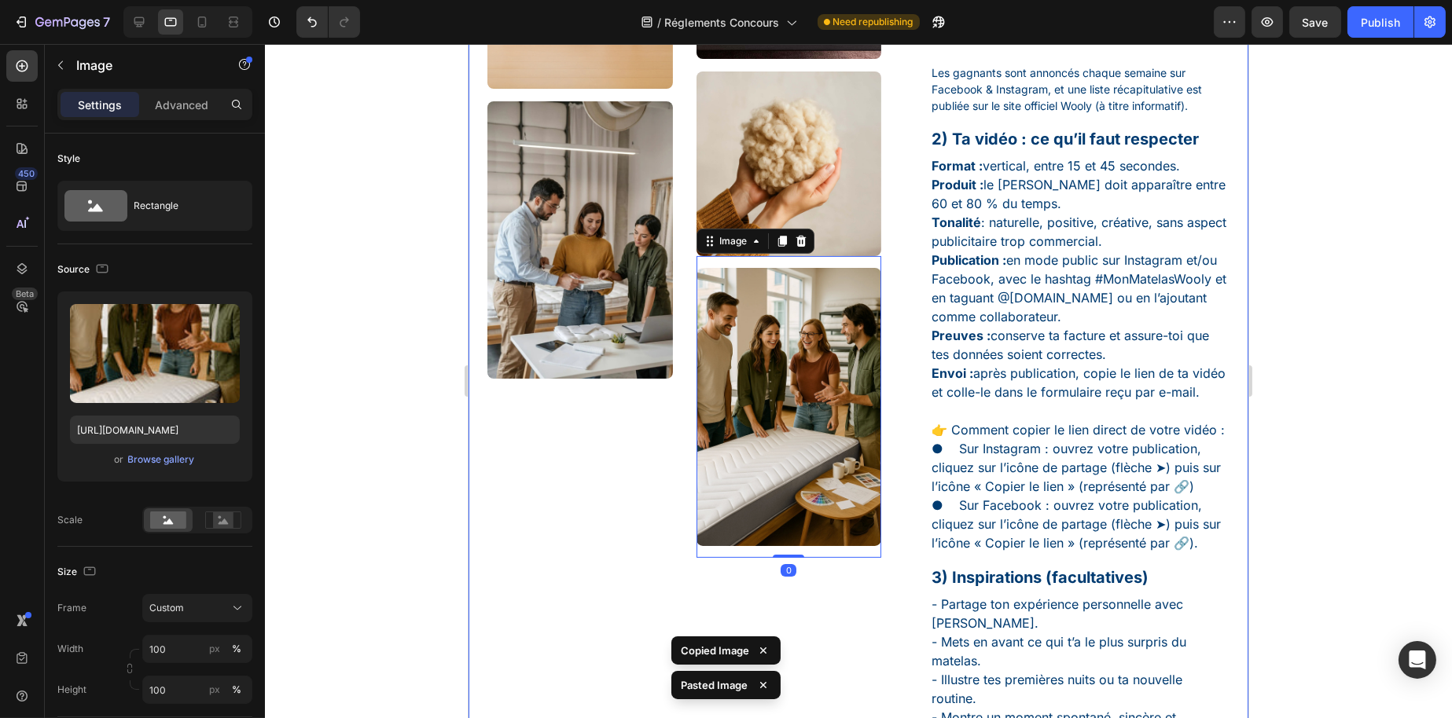
click at [430, 486] on div at bounding box center [858, 381] width 1187 height 674
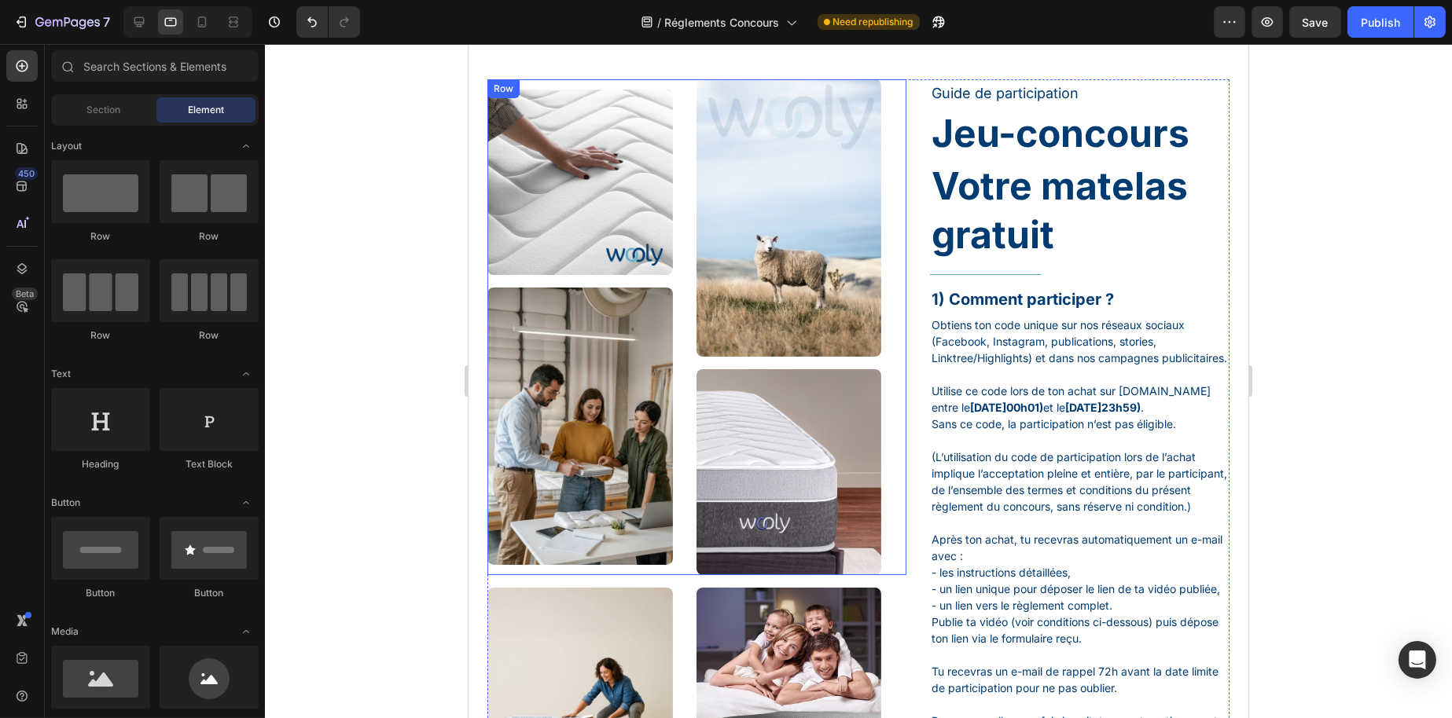
scroll to position [0, 0]
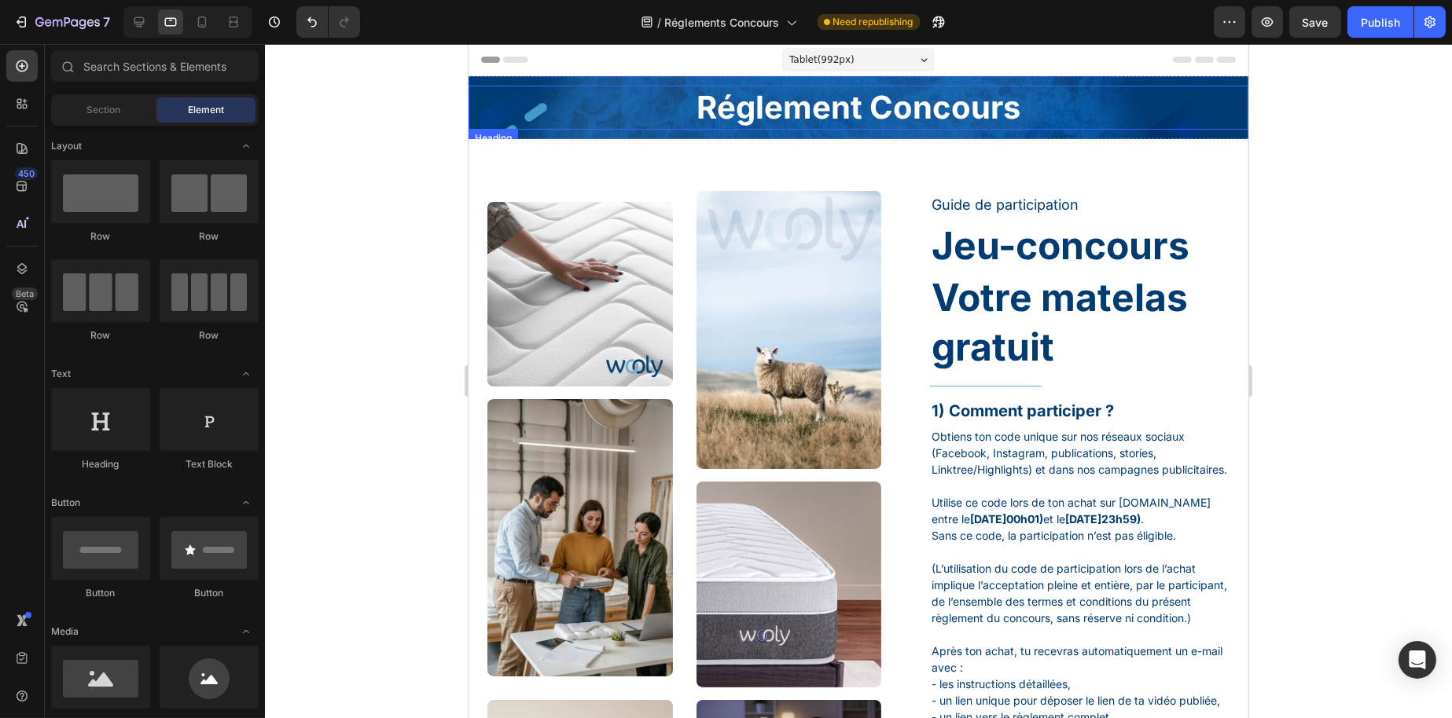
click at [718, 115] on h2 "Réglement Concours" at bounding box center [858, 108] width 780 height 44
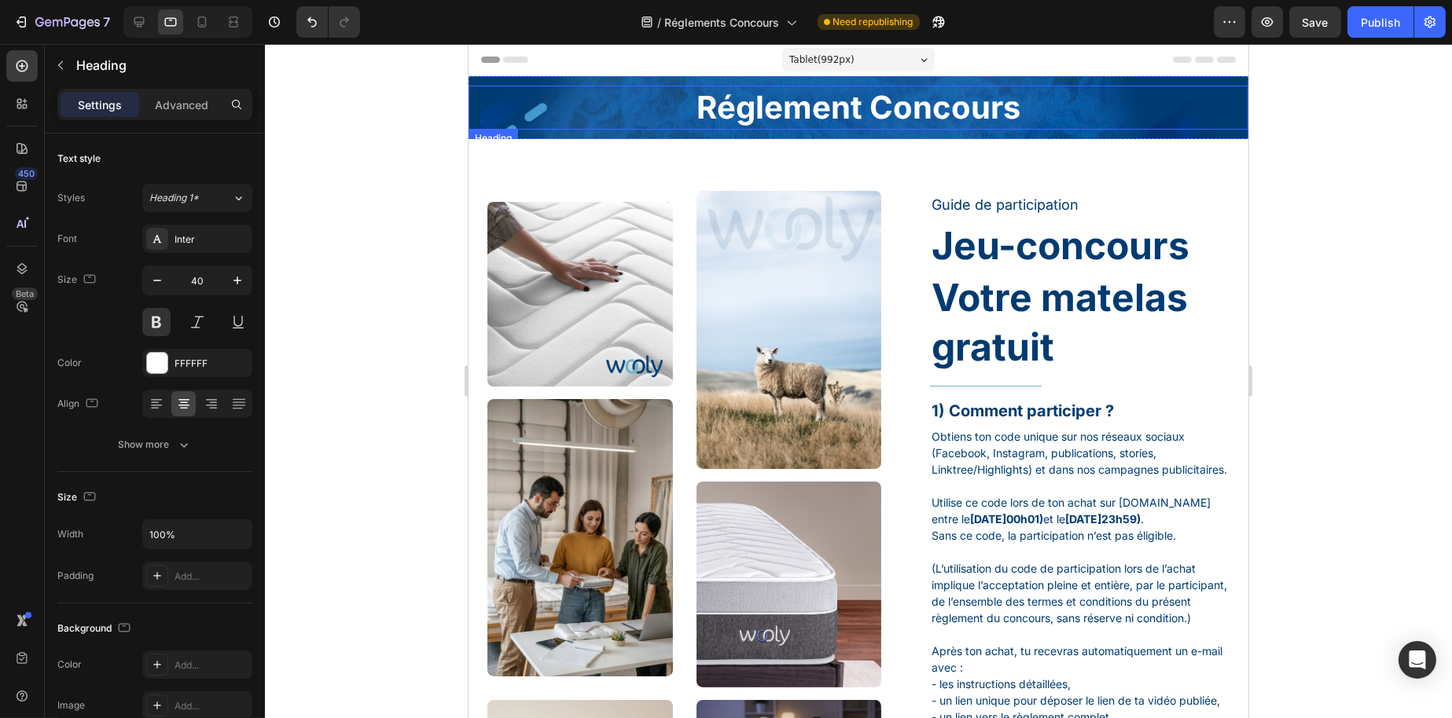
click at [718, 115] on h2 "Réglement Concours" at bounding box center [858, 108] width 780 height 44
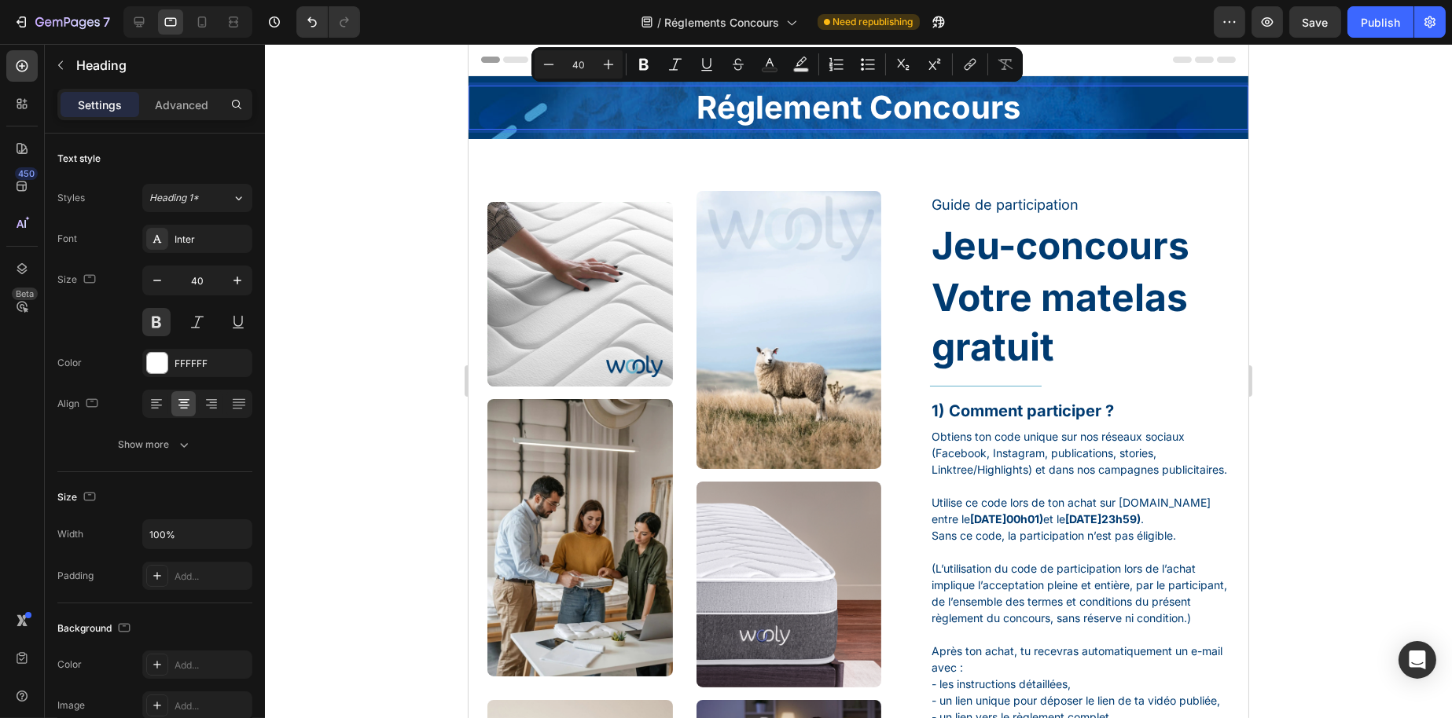
click at [722, 113] on p "Réglement Concours" at bounding box center [857, 107] width 776 height 41
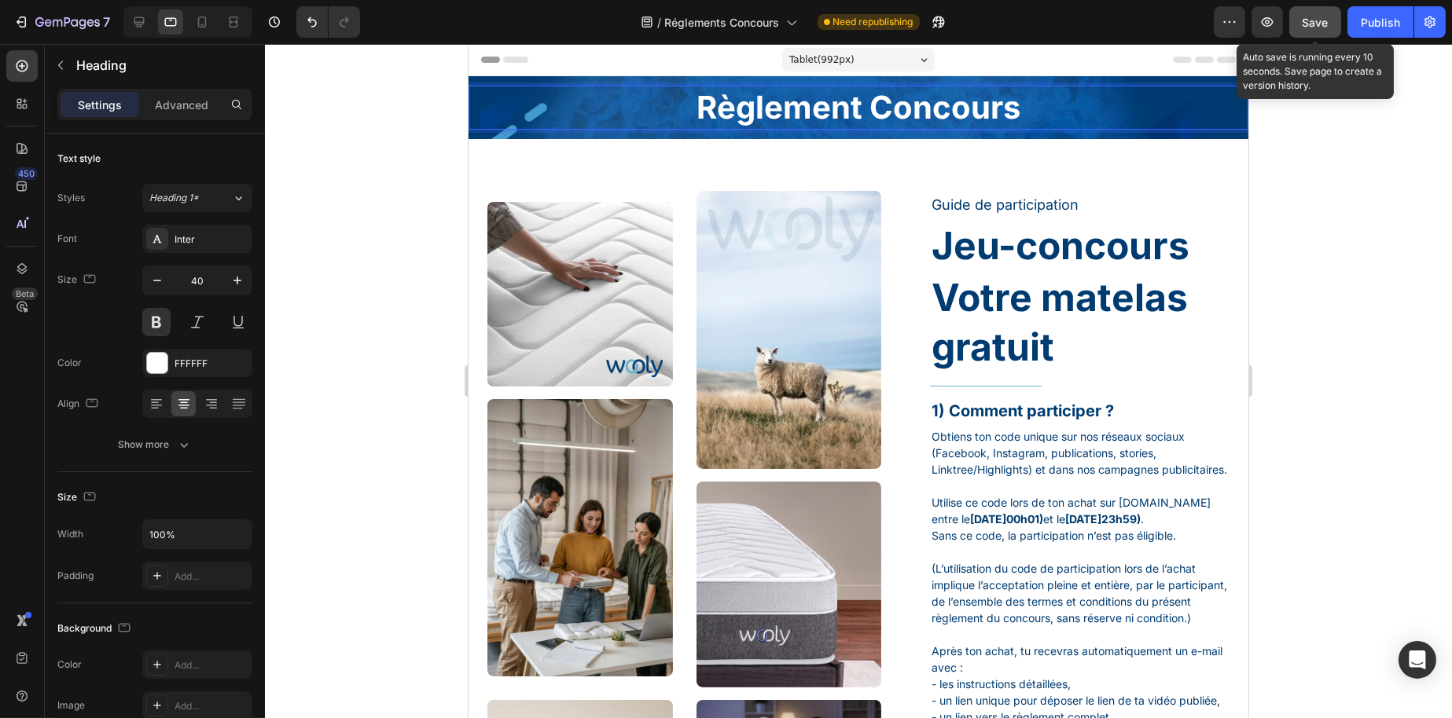
click at [1327, 20] on span "Save" at bounding box center [1315, 22] width 26 height 13
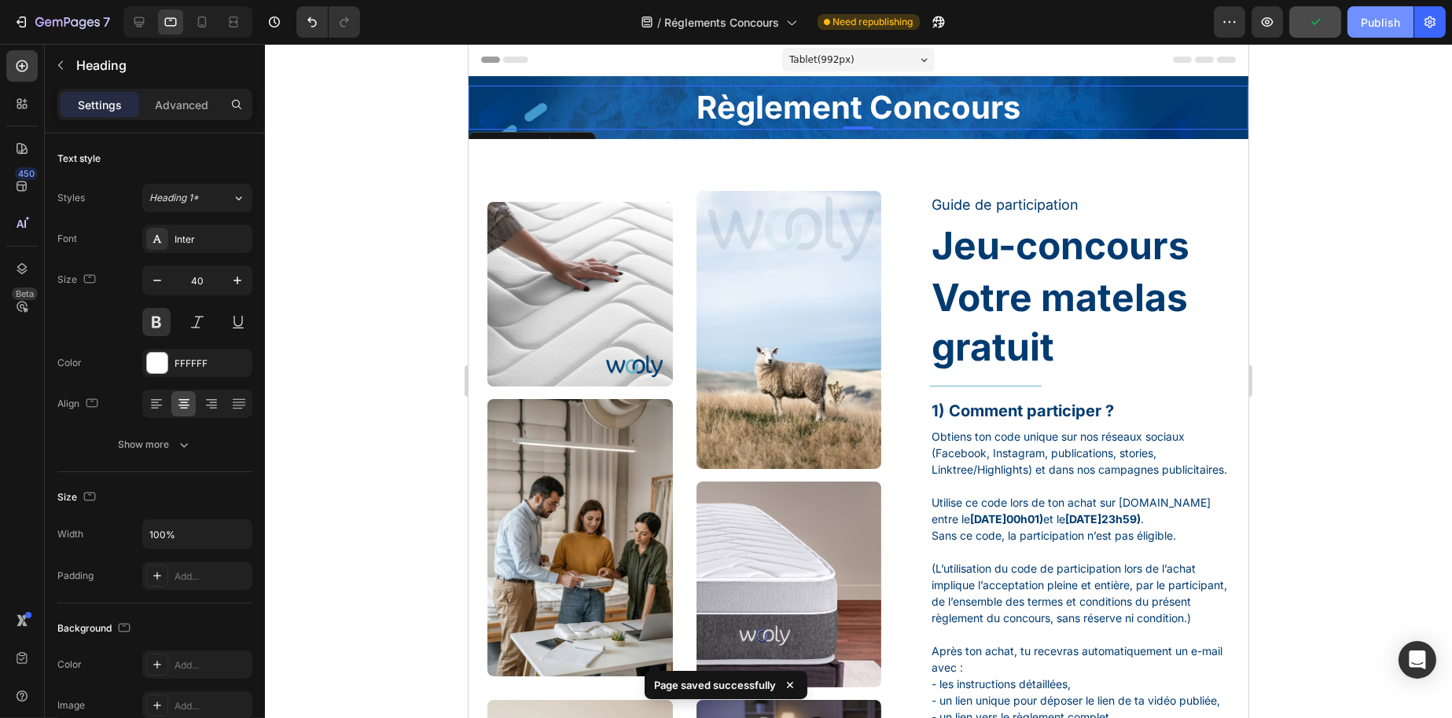
click at [1353, 23] on button "Publish" at bounding box center [1380, 21] width 66 height 31
